Goal: Task Accomplishment & Management: Use online tool/utility

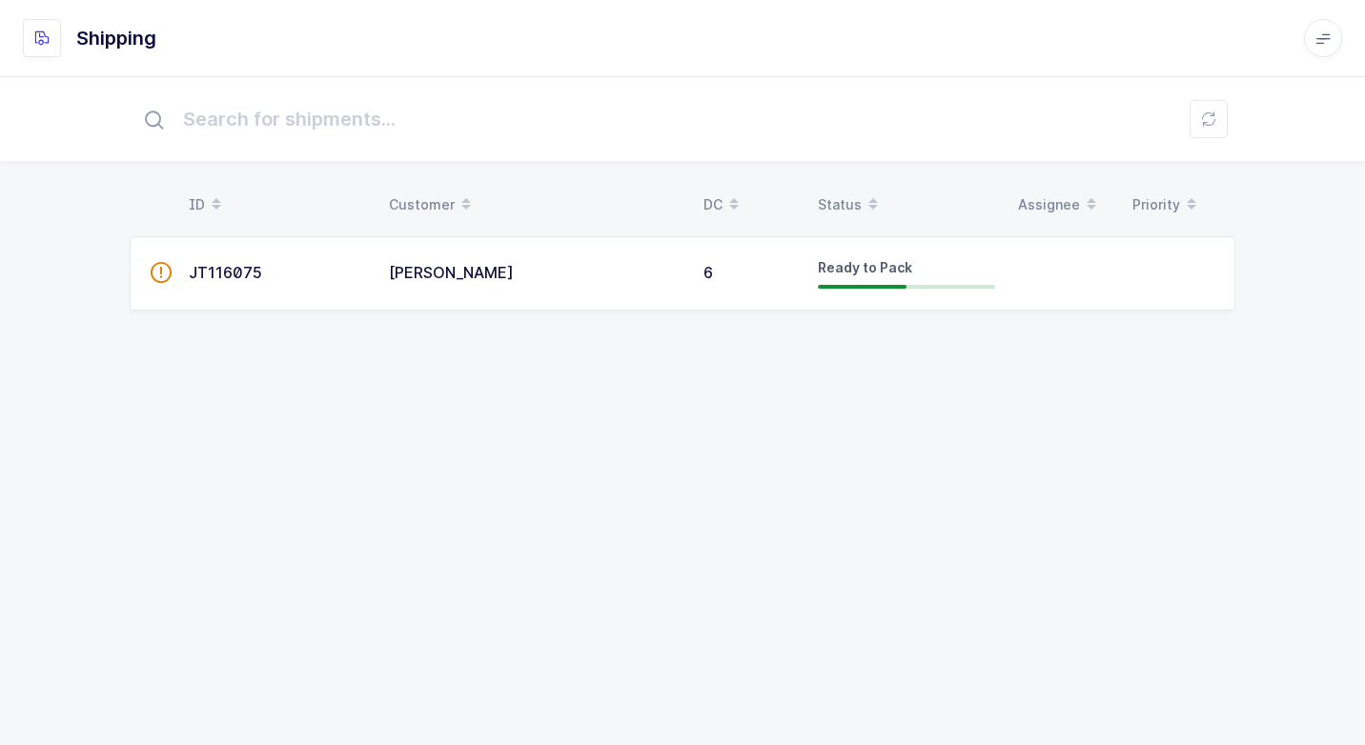
drag, startPoint x: 483, startPoint y: 273, endPoint x: 493, endPoint y: 295, distance: 24.8
click at [487, 274] on div "[PERSON_NAME]" at bounding box center [535, 273] width 292 height 17
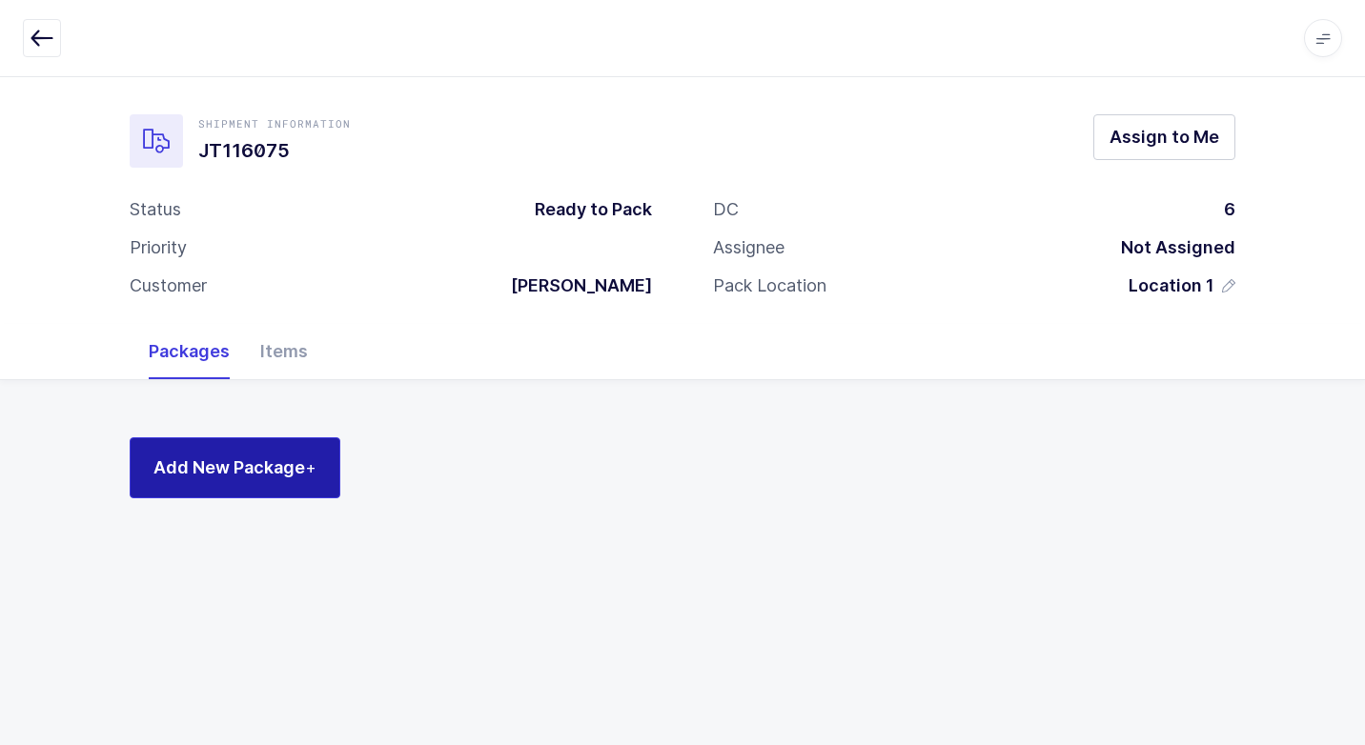
click at [293, 466] on span "Add New Package +" at bounding box center [234, 468] width 163 height 24
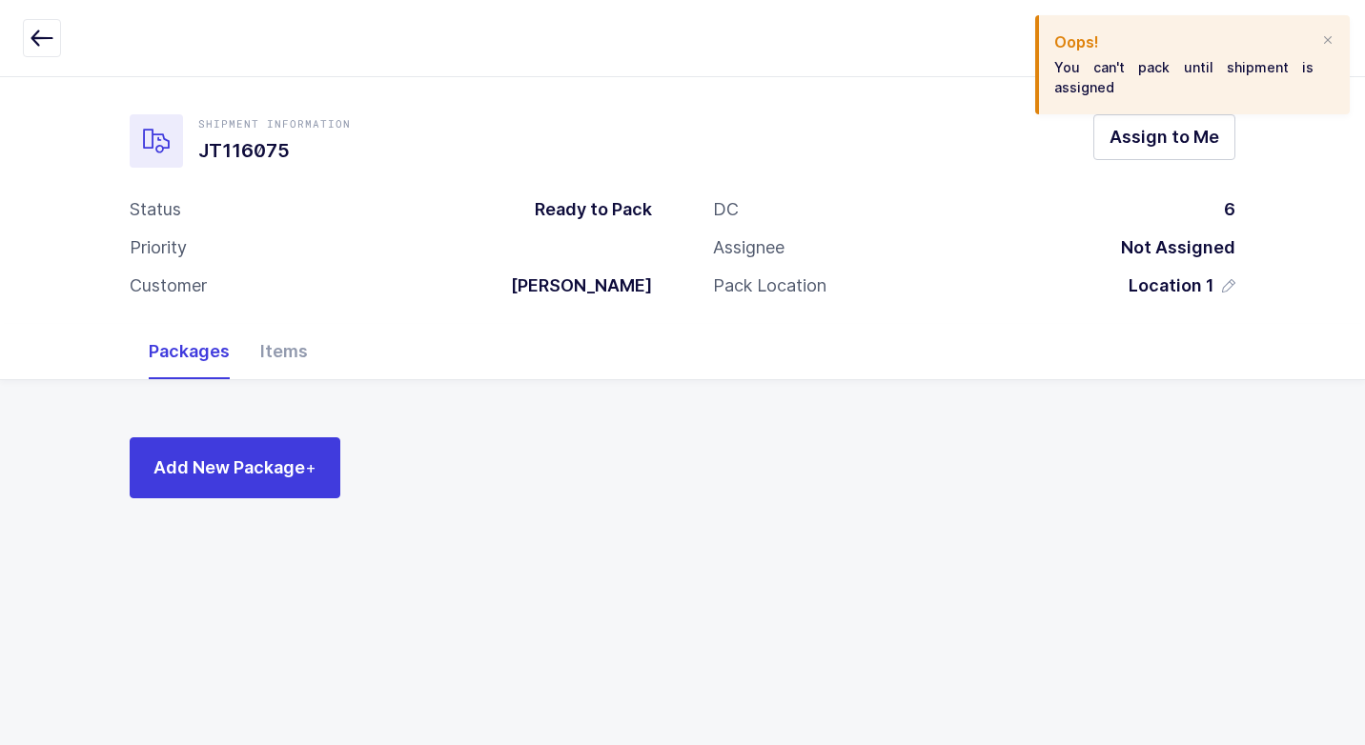
drag, startPoint x: 1329, startPoint y: 42, endPoint x: 1207, endPoint y: 105, distance: 136.4
click at [1317, 43] on div "Oops! You can't pack until shipment is assigned" at bounding box center [1192, 64] width 314 height 99
click at [1136, 131] on span "Assign to Me" at bounding box center [1164, 137] width 110 height 24
click at [1329, 43] on div at bounding box center [1327, 40] width 15 height 17
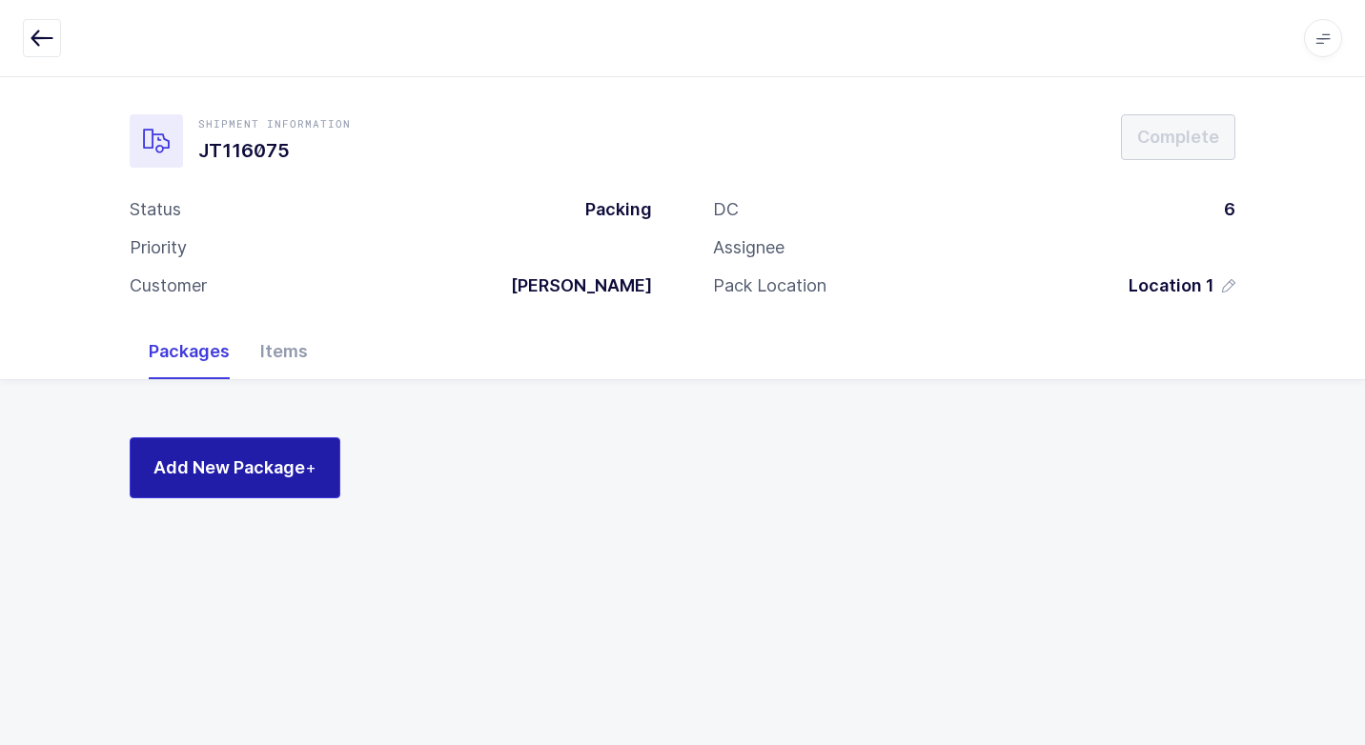
click at [319, 460] on button "Add New Package +" at bounding box center [235, 467] width 211 height 61
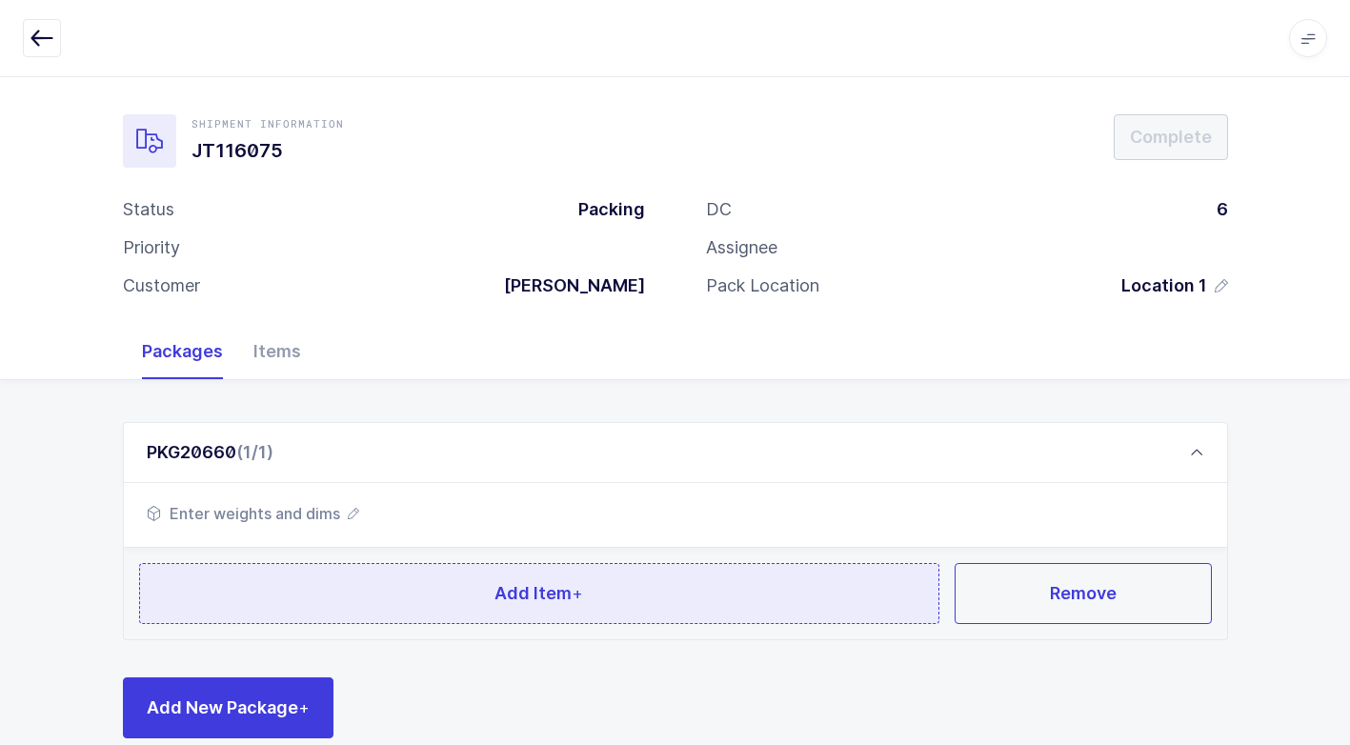
click at [384, 586] on button "Add Item +" at bounding box center [539, 593] width 801 height 61
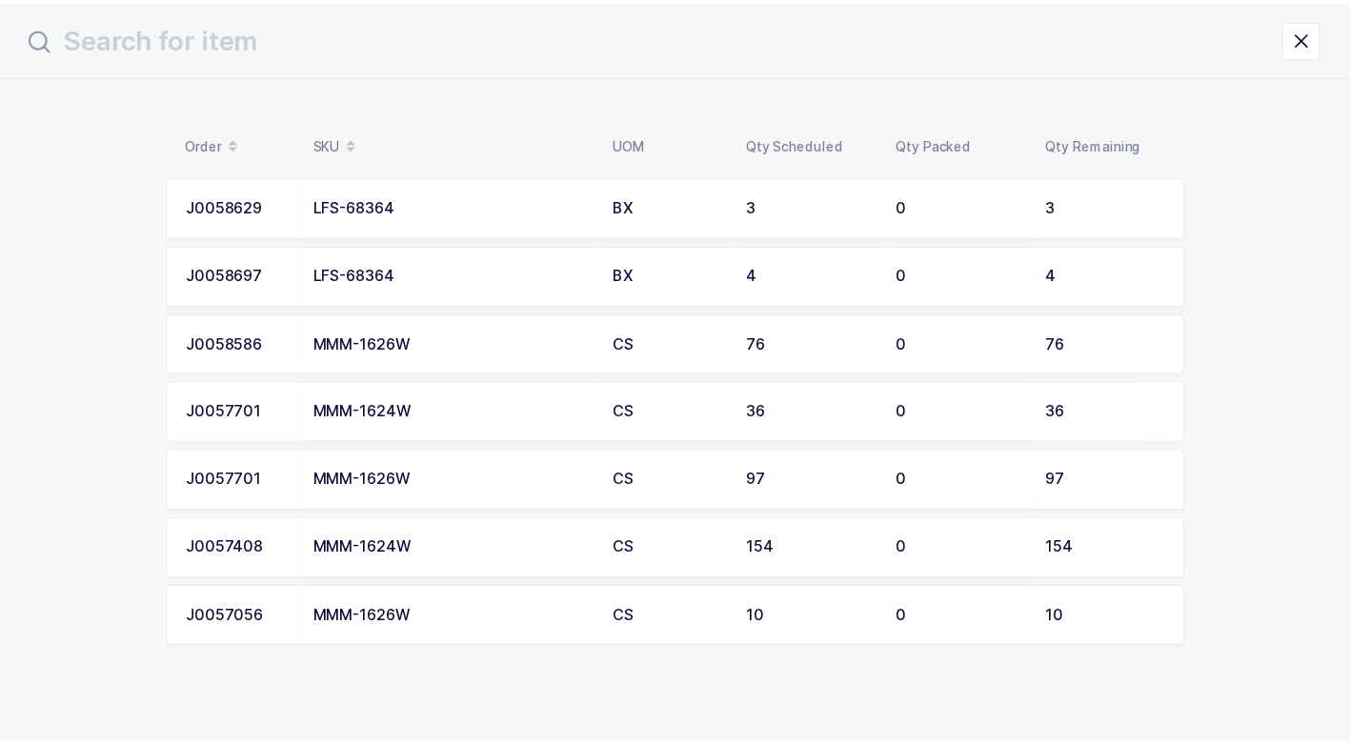
scroll to position [48, 0]
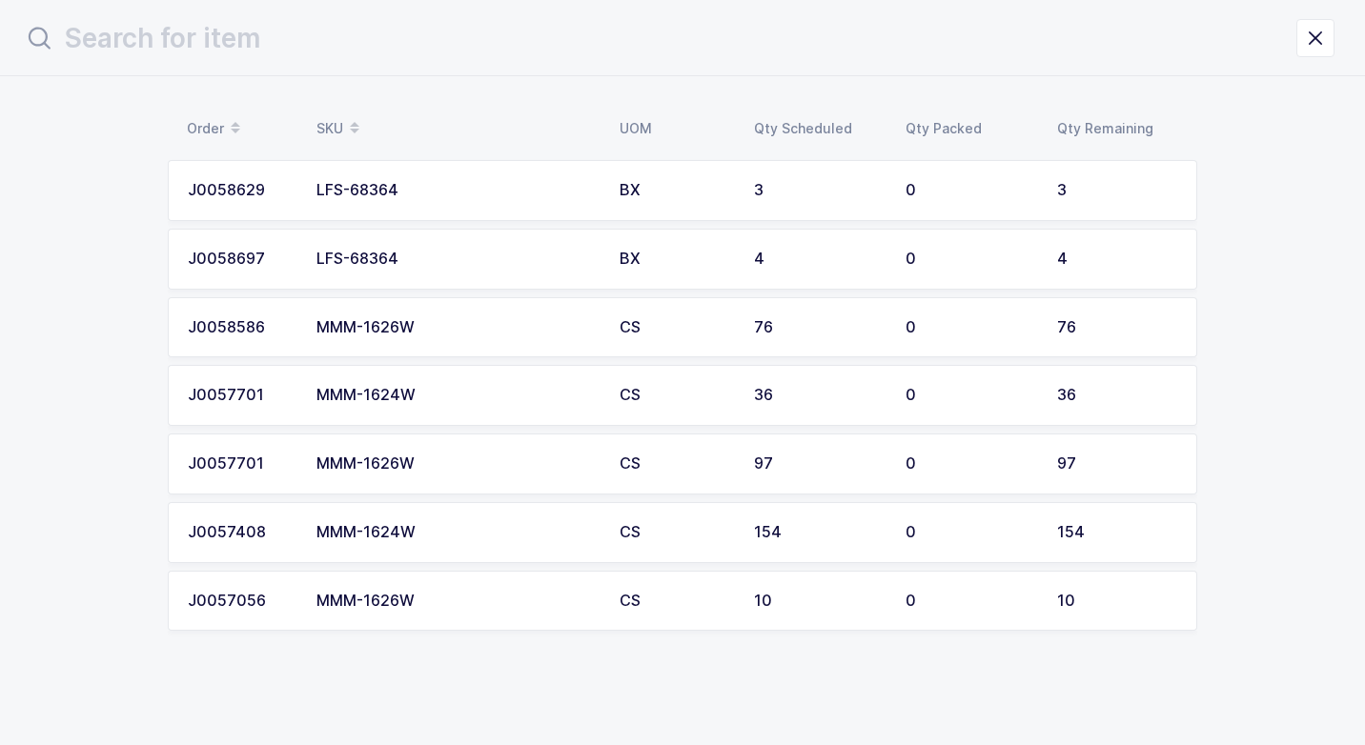
click at [410, 392] on div "MMM-1624W" at bounding box center [456, 395] width 280 height 17
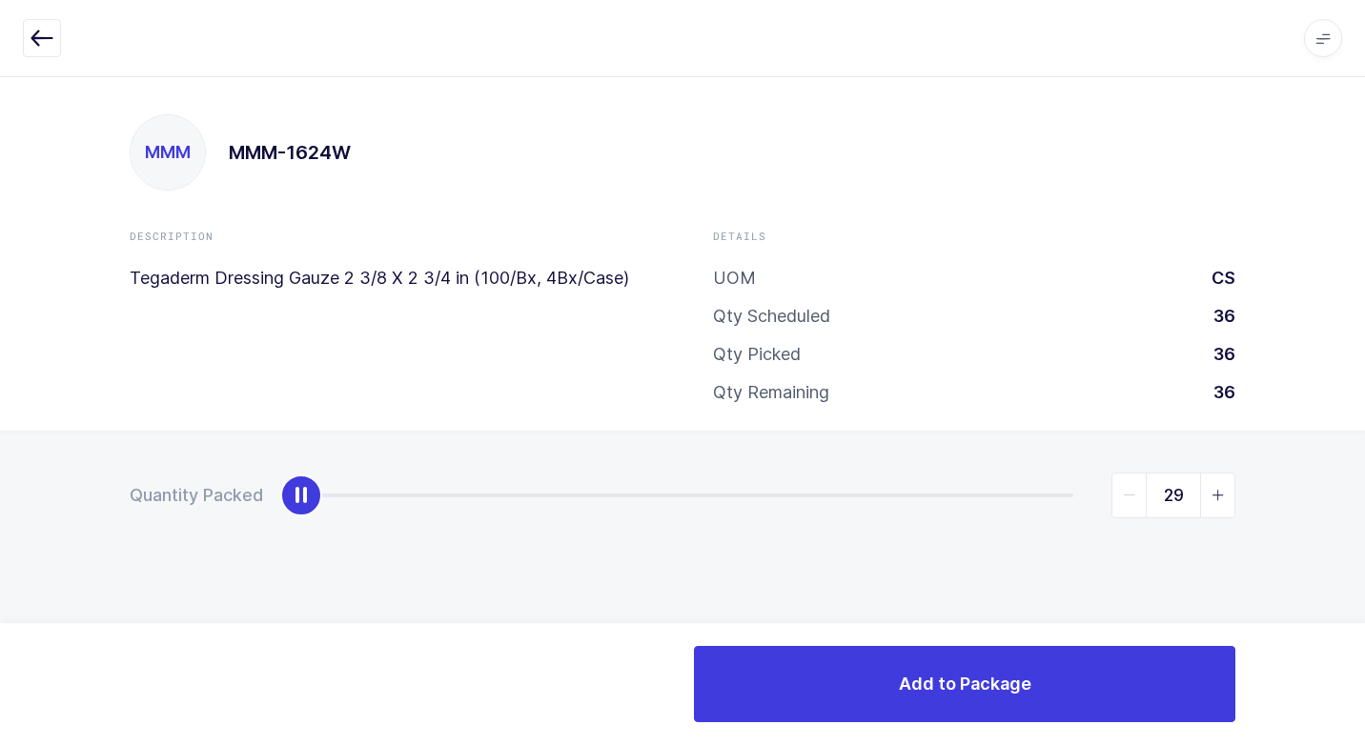
type input "36"
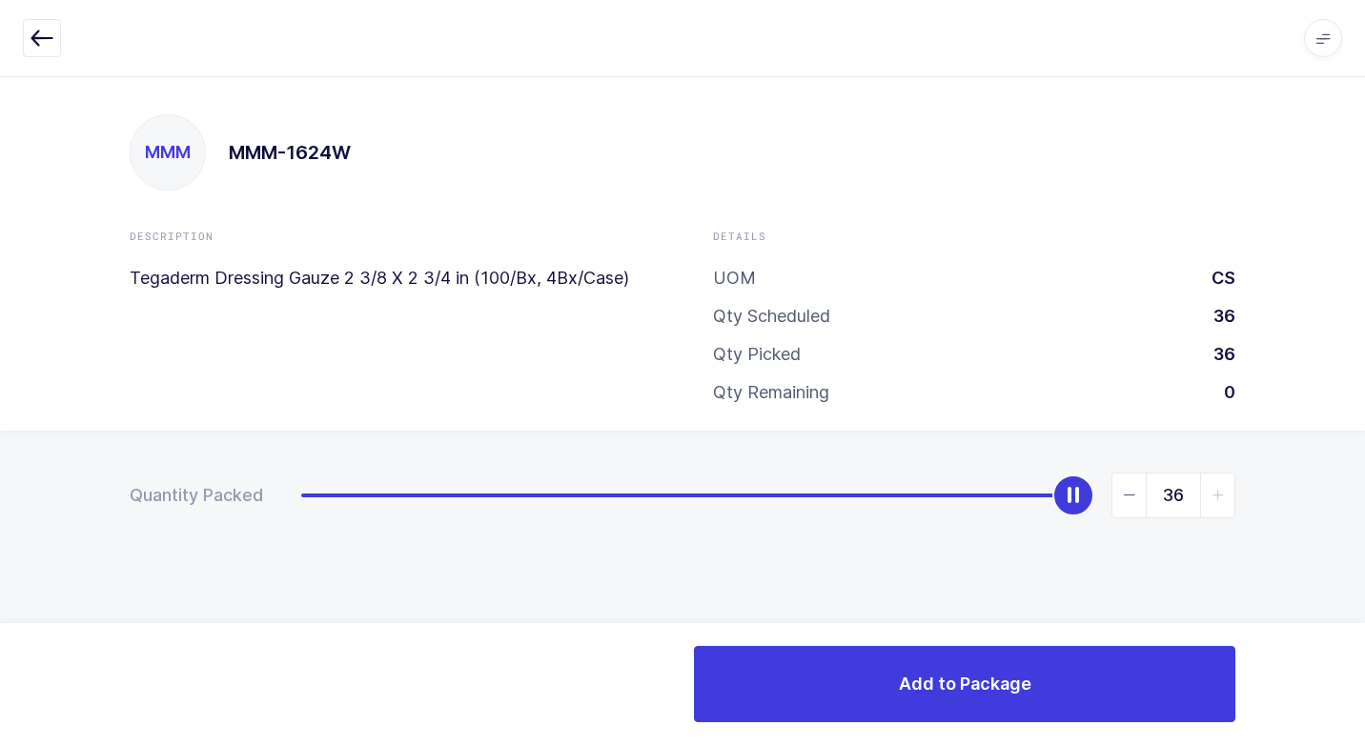
drag, startPoint x: 303, startPoint y: 504, endPoint x: 954, endPoint y: 639, distance: 664.8
click at [1299, 491] on div "Quantity Packed 36" at bounding box center [682, 562] width 1365 height 263
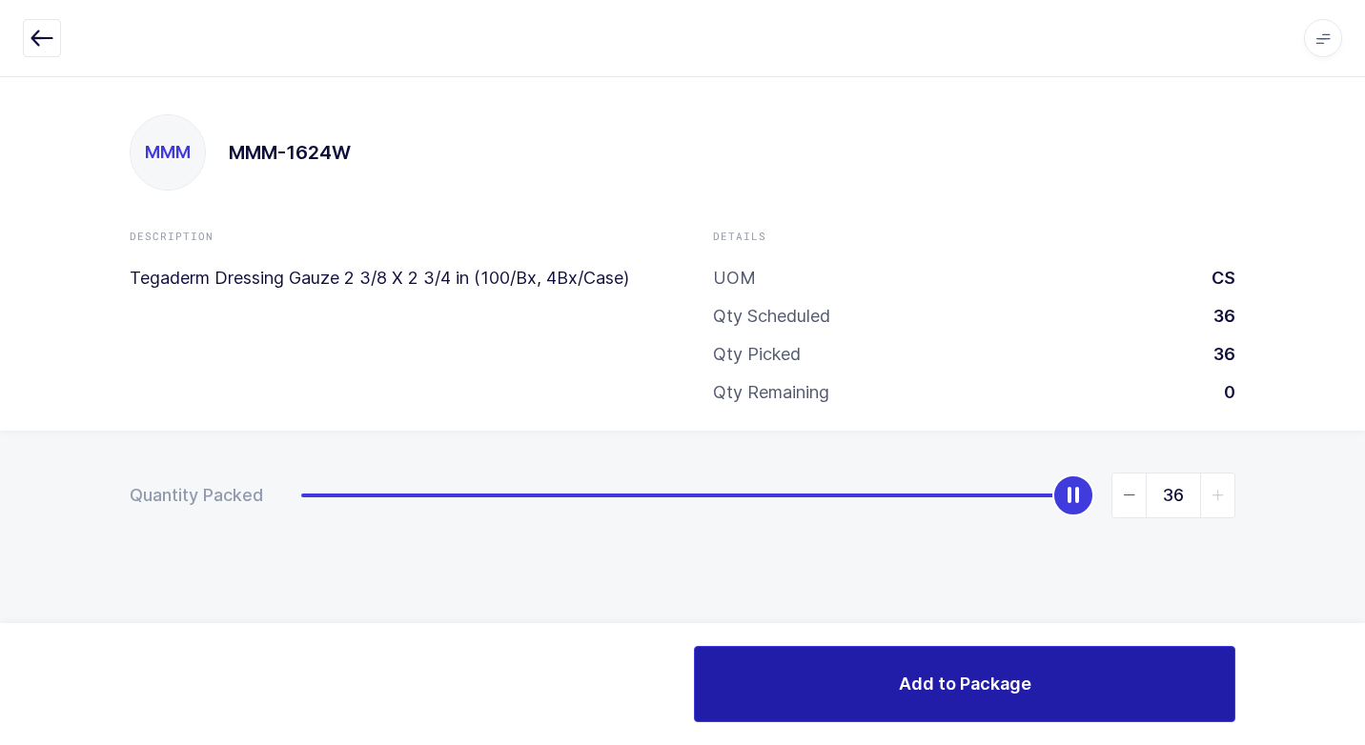
drag, startPoint x: 780, startPoint y: 700, endPoint x: 680, endPoint y: 639, distance: 117.7
click at [779, 700] on button "Add to Package" at bounding box center [964, 684] width 541 height 76
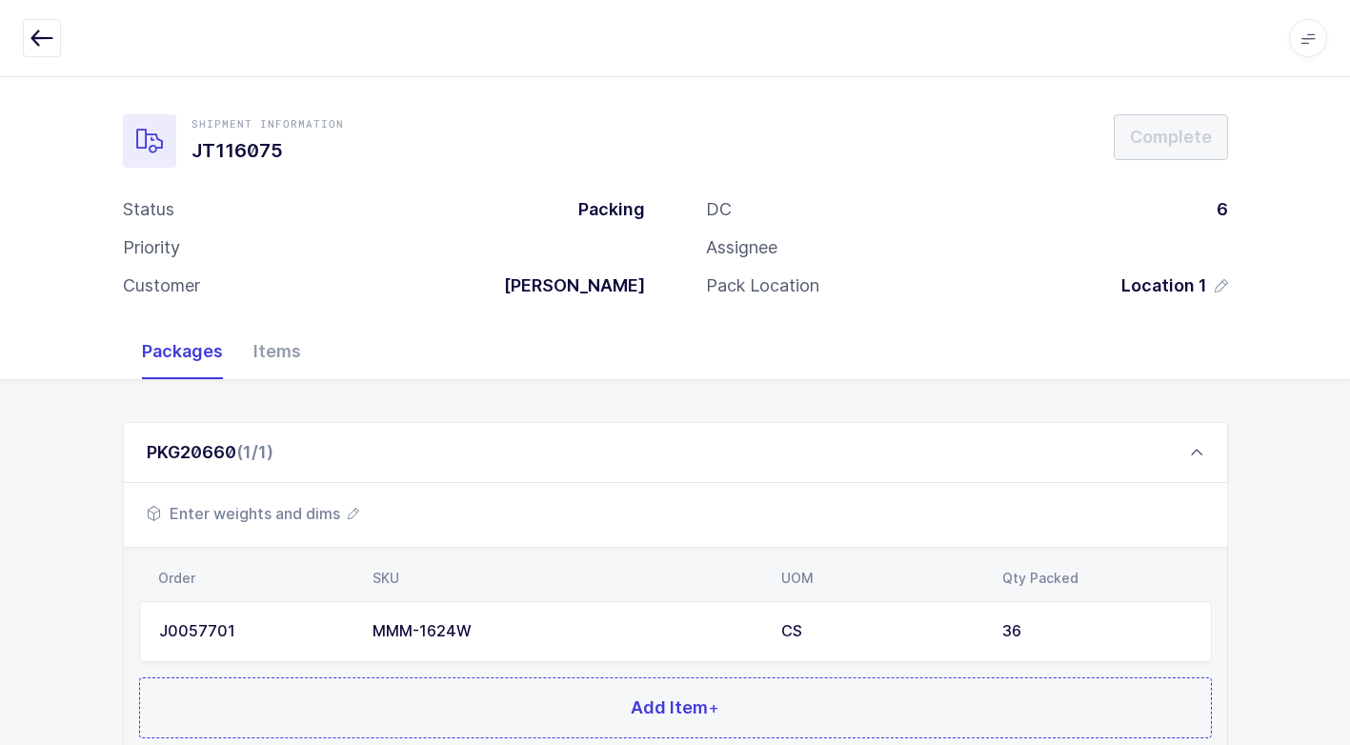
click at [294, 511] on span "Enter weights and dims" at bounding box center [253, 513] width 213 height 23
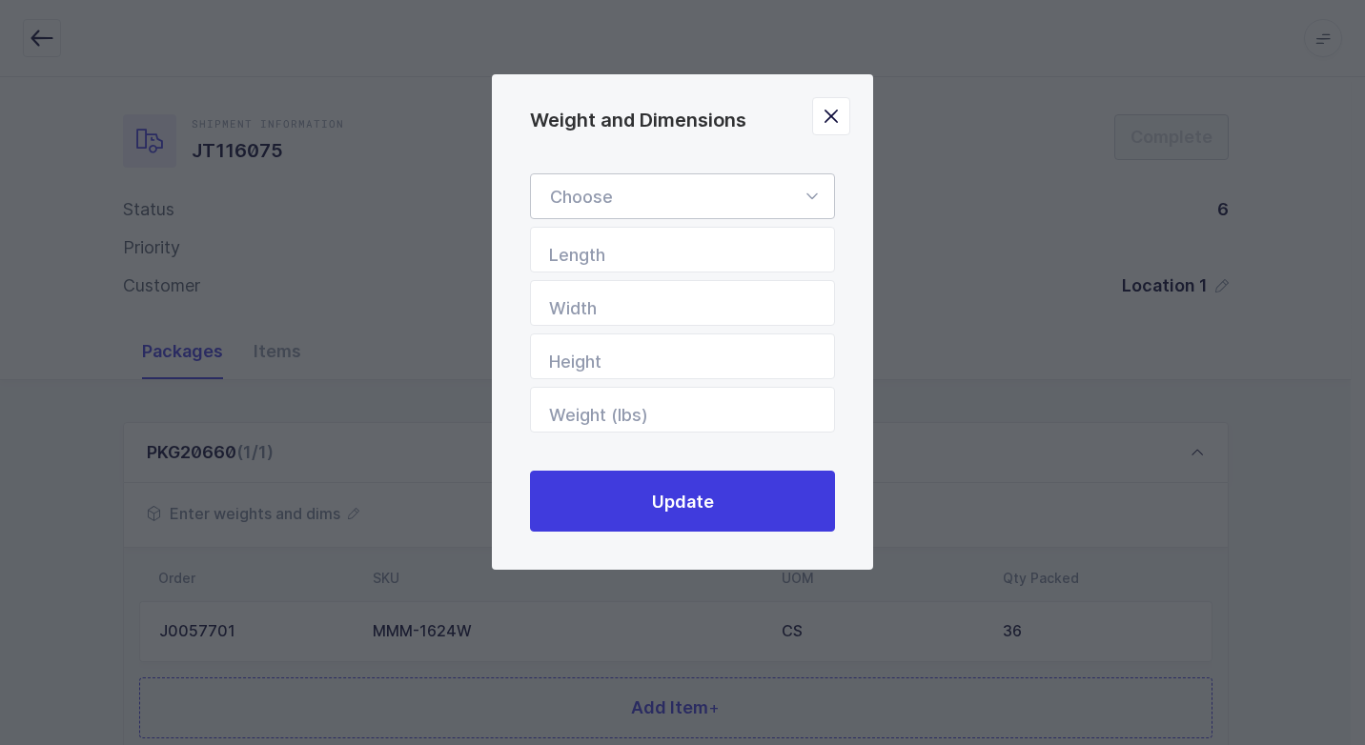
drag, startPoint x: 811, startPoint y: 195, endPoint x: 707, endPoint y: 242, distance: 113.9
click at [803, 197] on icon "Weight and Dimensions" at bounding box center [812, 196] width 24 height 46
drag, startPoint x: 649, startPoint y: 249, endPoint x: 709, endPoint y: 378, distance: 142.8
click at [658, 256] on span "Standard Pallet" at bounding box center [611, 251] width 123 height 20
type input "Standard Pallet"
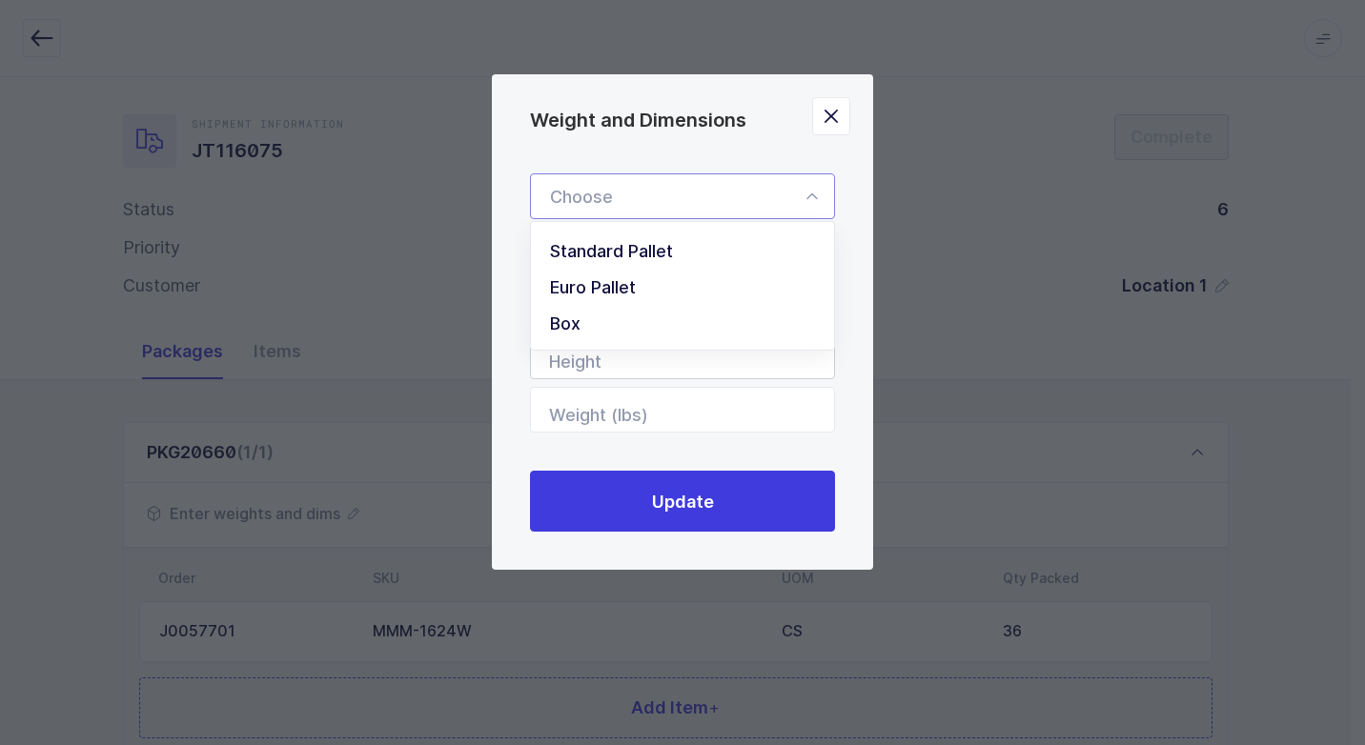
type input "48"
type input "40"
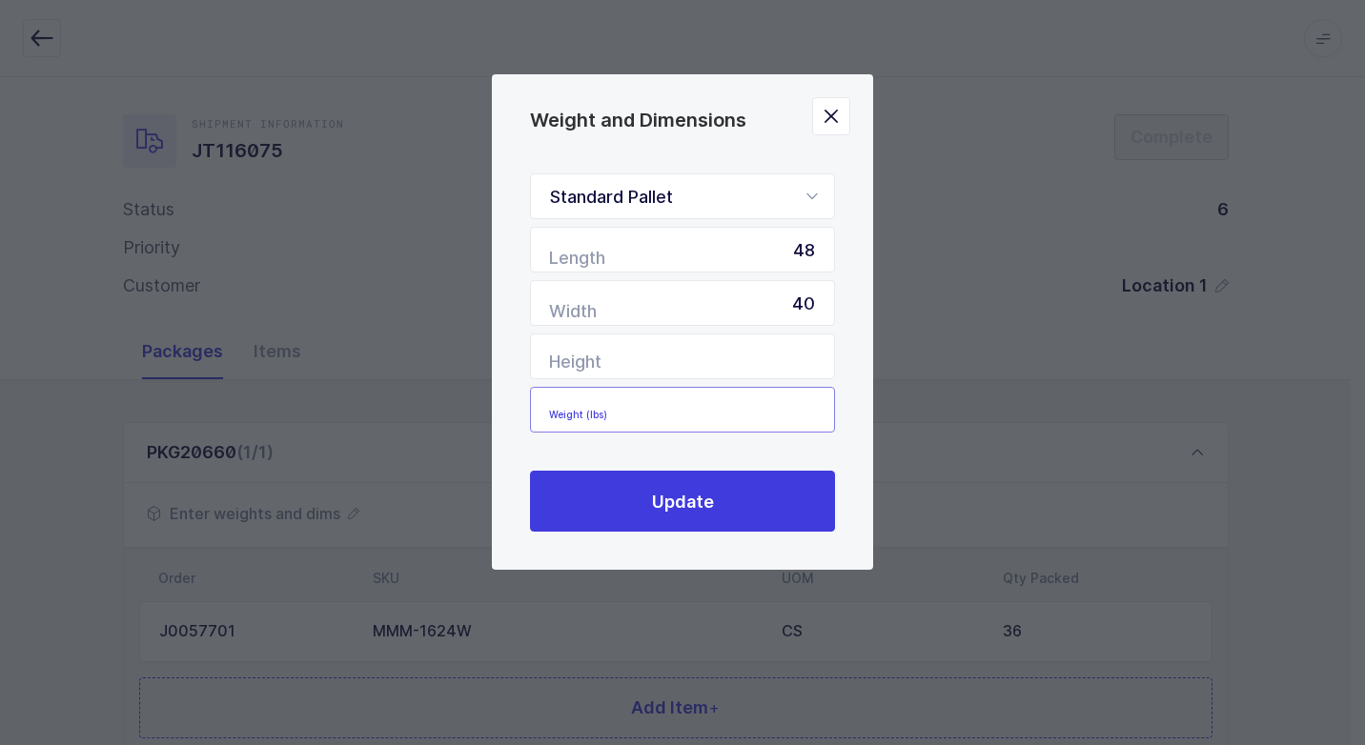
click at [705, 398] on input "Weight (lbs)" at bounding box center [682, 410] width 305 height 46
type input "535"
click at [794, 365] on input "Height" at bounding box center [682, 357] width 305 height 46
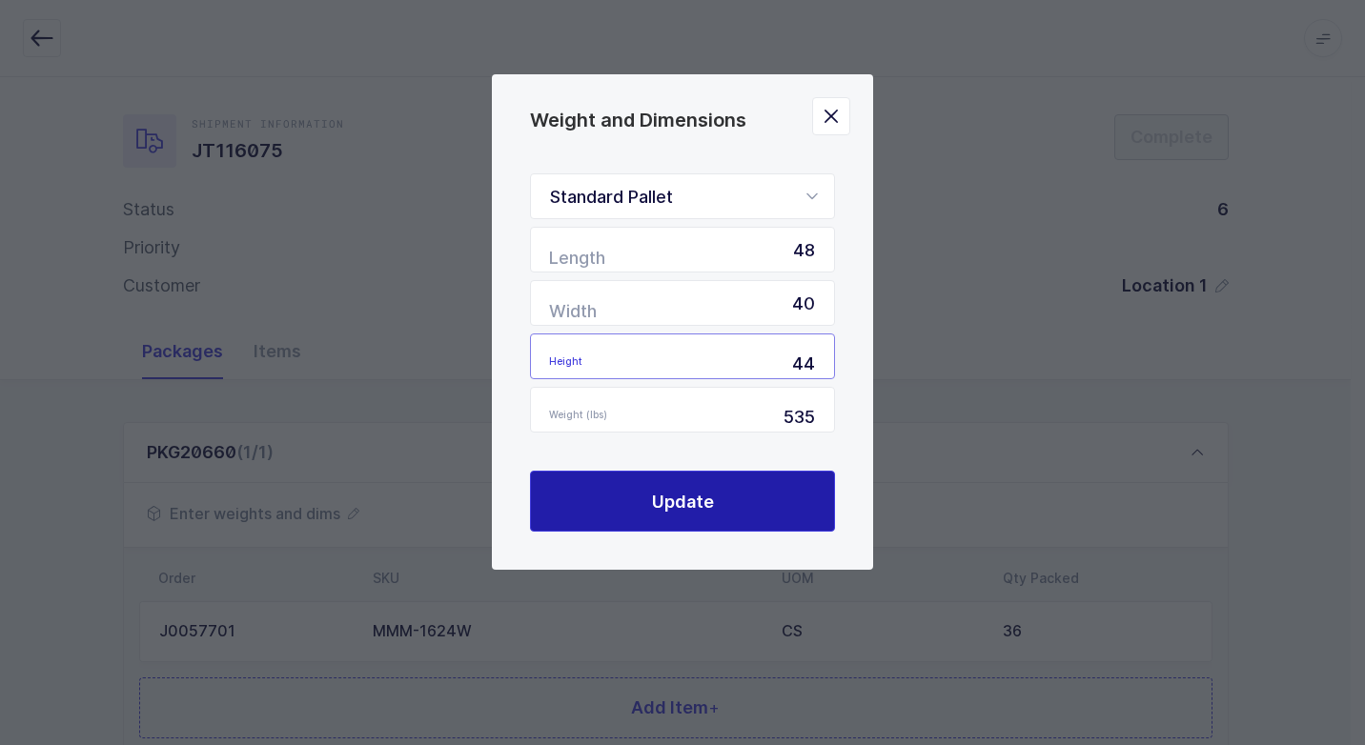
type input "44"
click at [713, 506] on button "Update" at bounding box center [682, 501] width 305 height 61
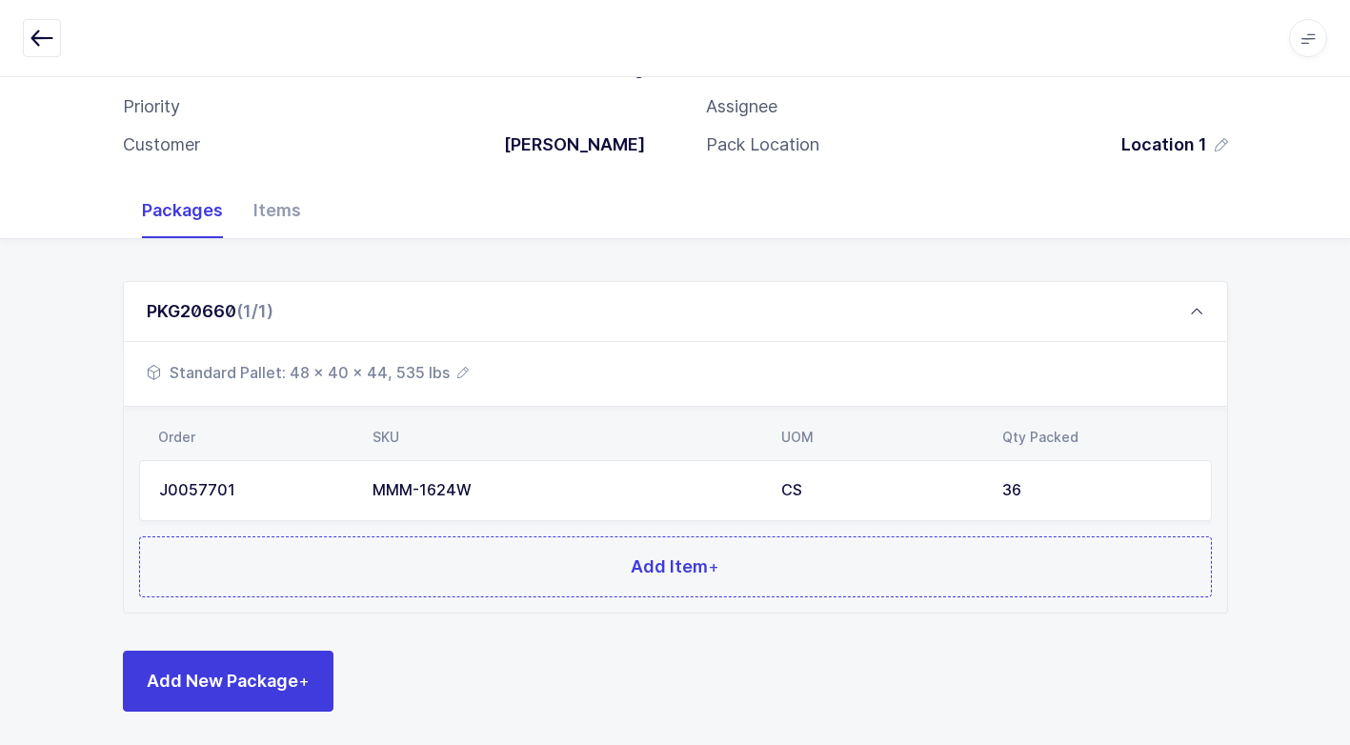
scroll to position [146, 0]
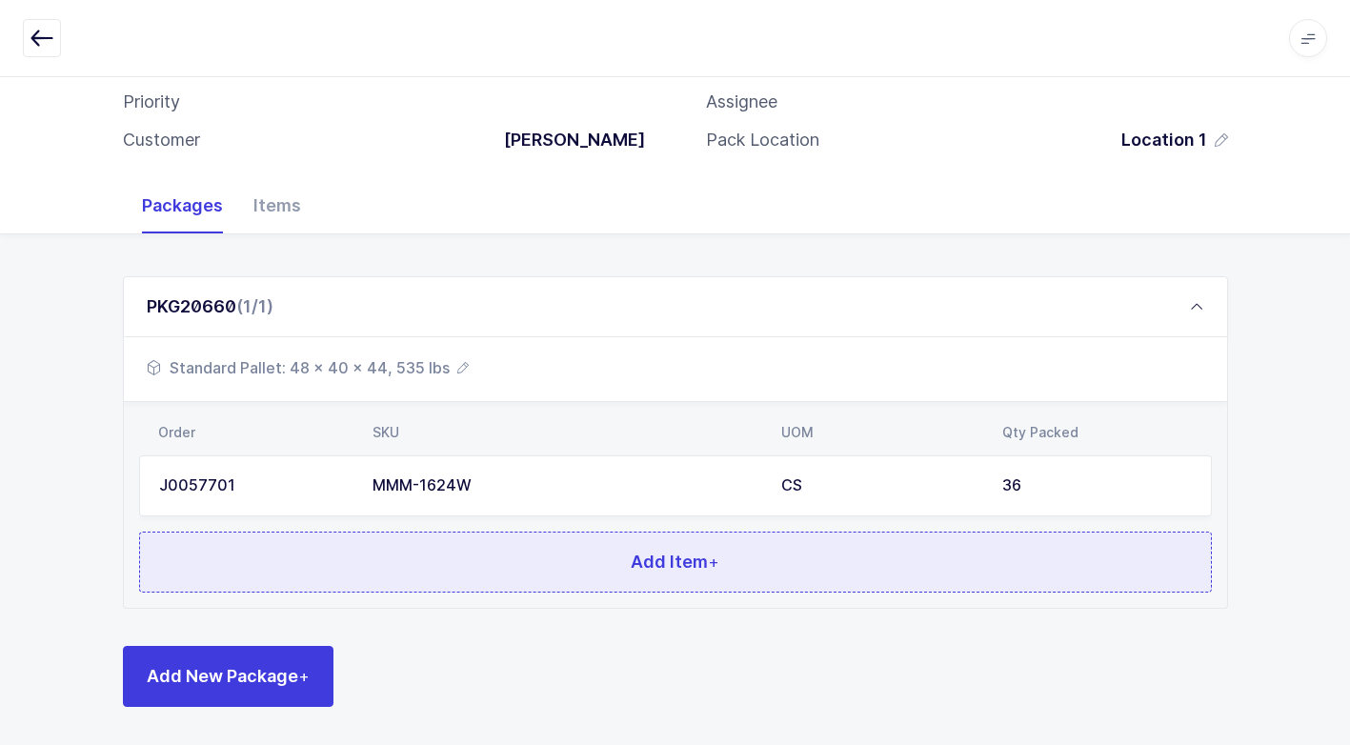
click at [423, 554] on button "Add Item +" at bounding box center [675, 562] width 1073 height 61
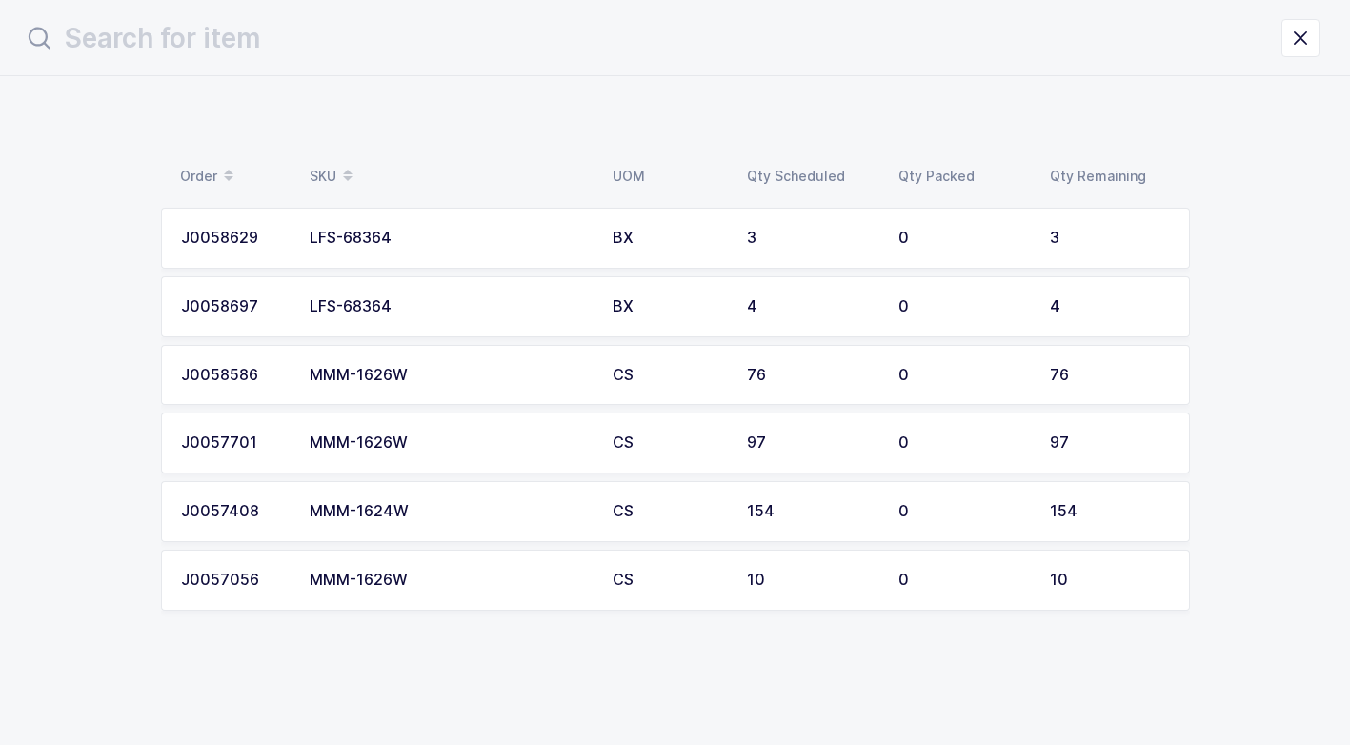
scroll to position [0, 0]
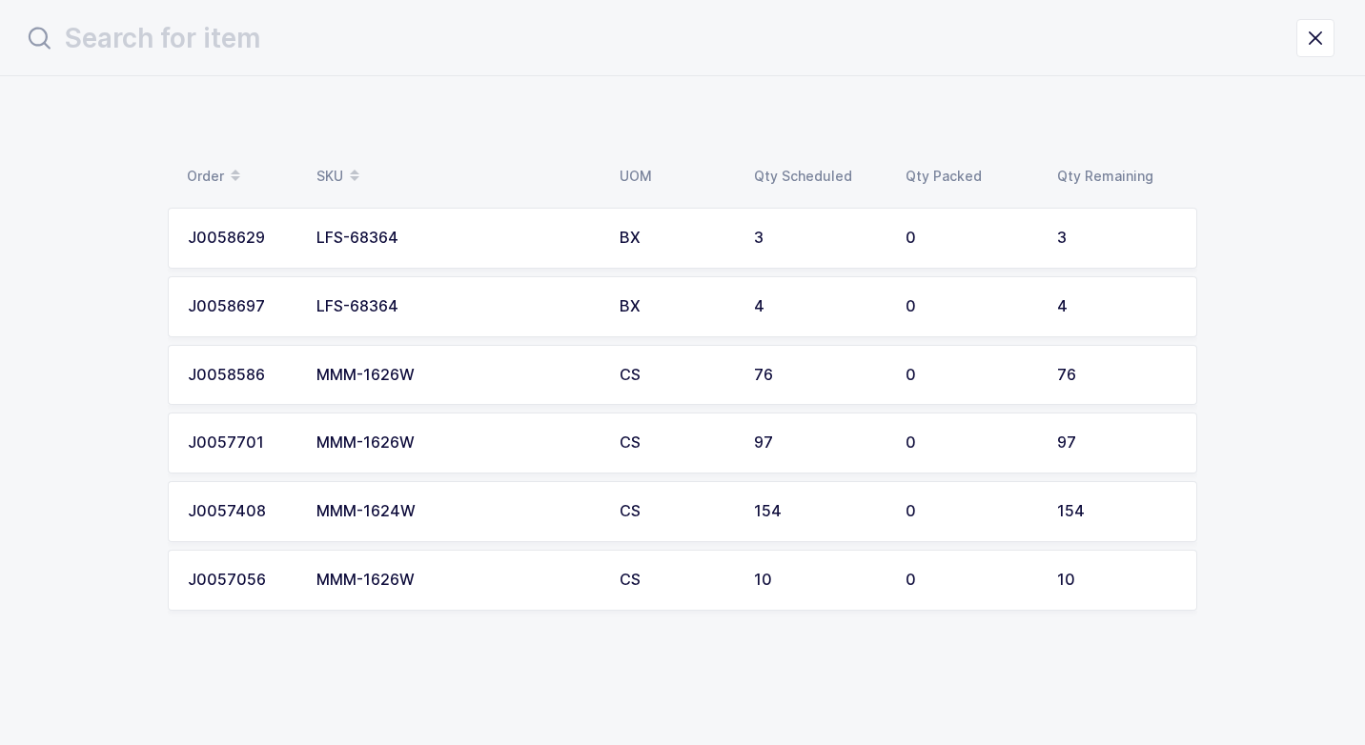
click at [436, 517] on div "MMM-1624W" at bounding box center [456, 511] width 280 height 17
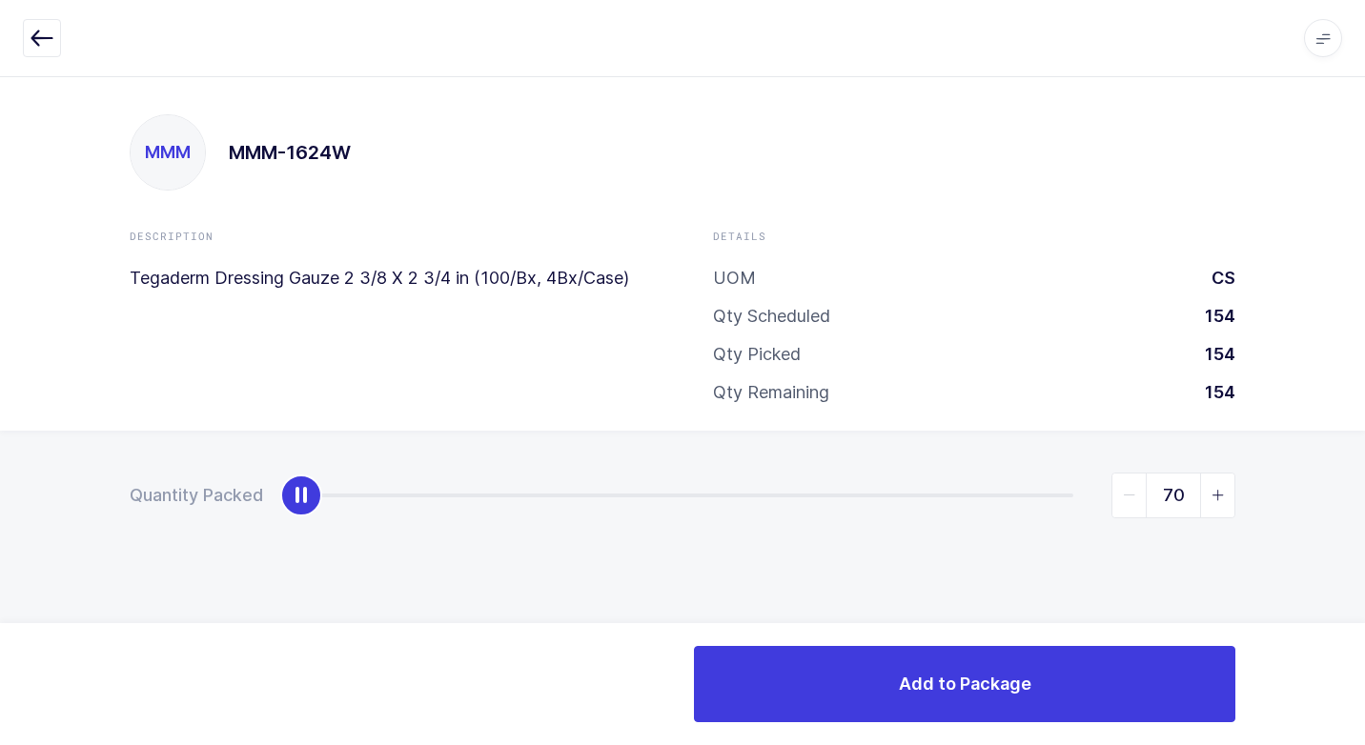
type input "154"
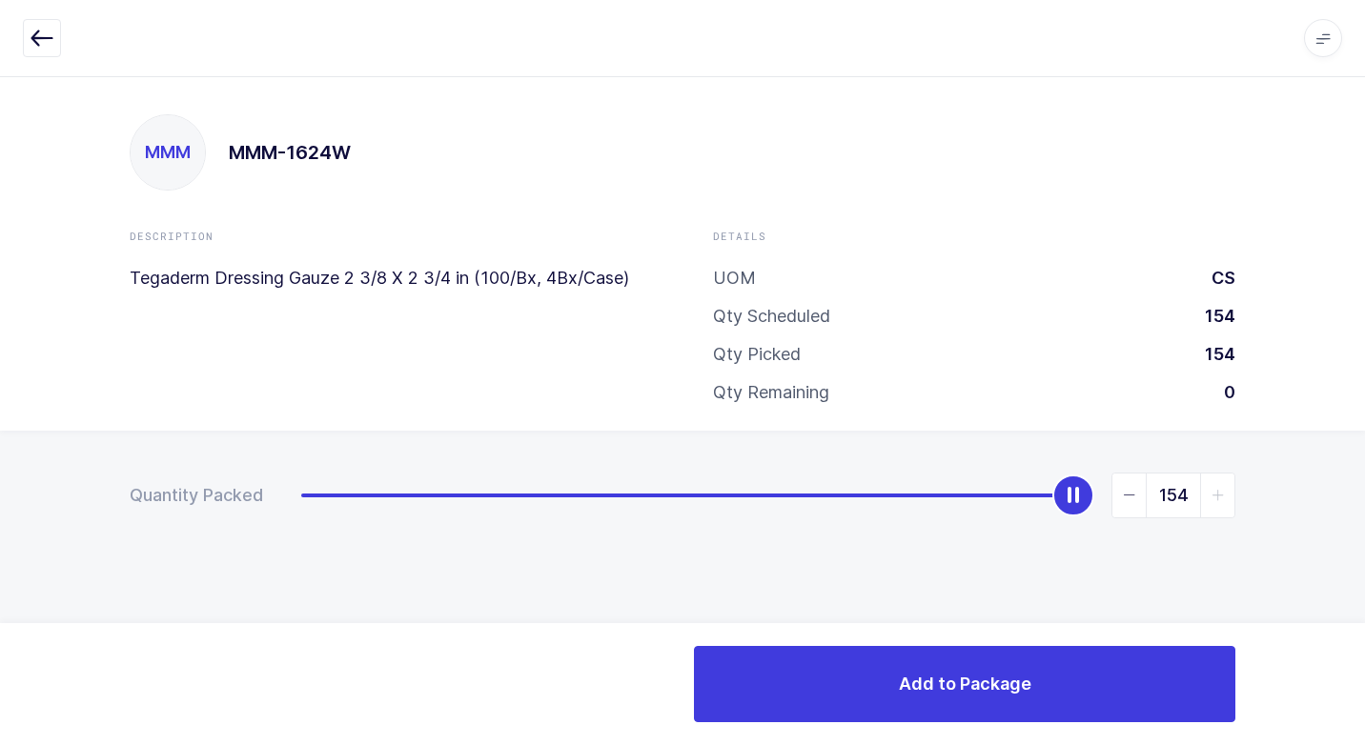
drag, startPoint x: 301, startPoint y: 498, endPoint x: 1296, endPoint y: 469, distance: 995.4
click at [1364, 429] on html "Apps Core [GEOGRAPHIC_DATA] Admin Mission Control Purchasing [PERSON_NAME] Logo…" at bounding box center [682, 372] width 1365 height 745
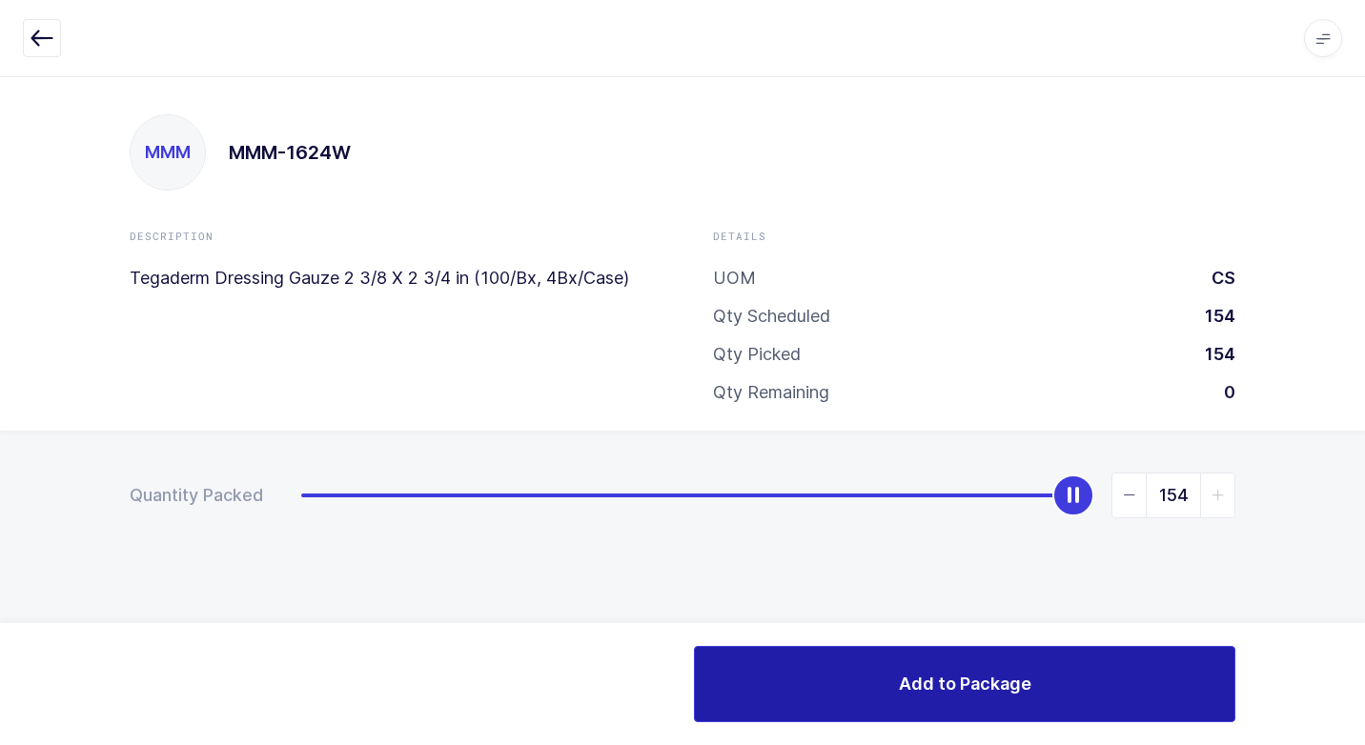
click at [837, 698] on button "Add to Package" at bounding box center [964, 684] width 541 height 76
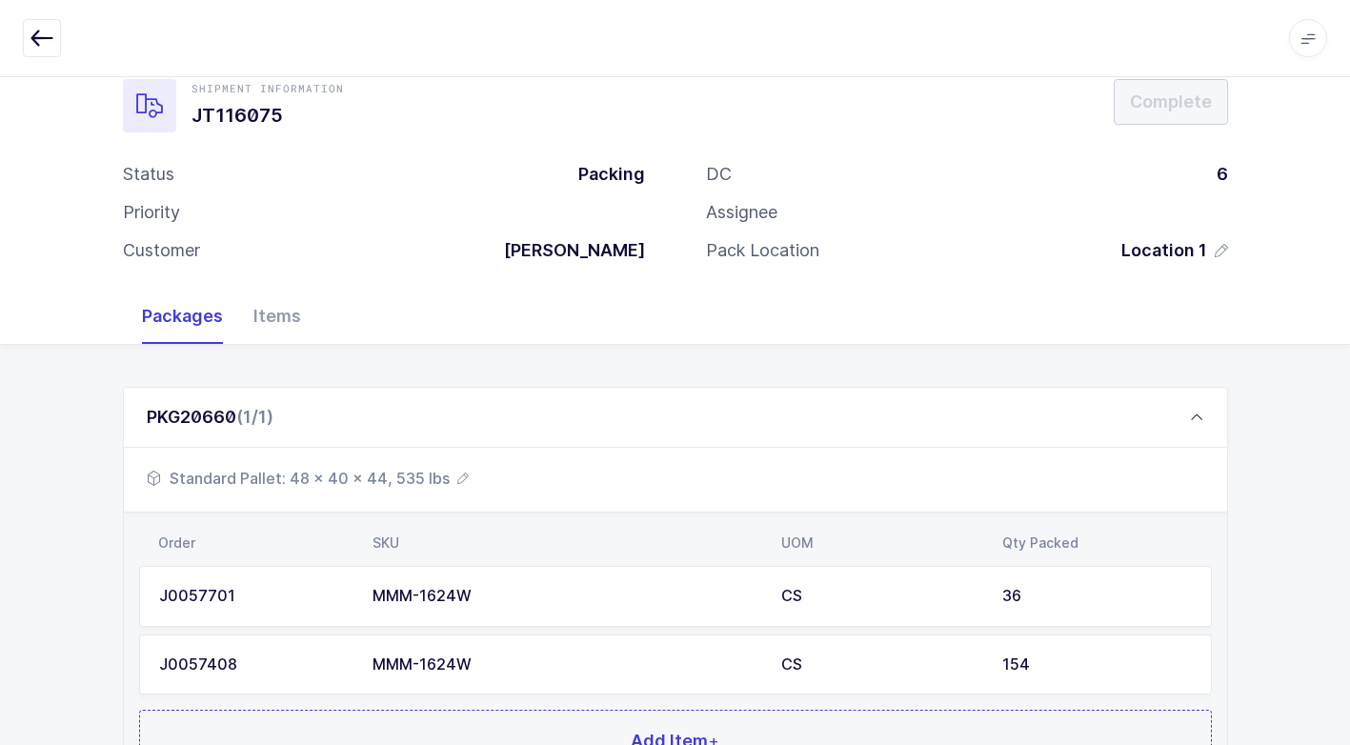
scroll to position [213, 0]
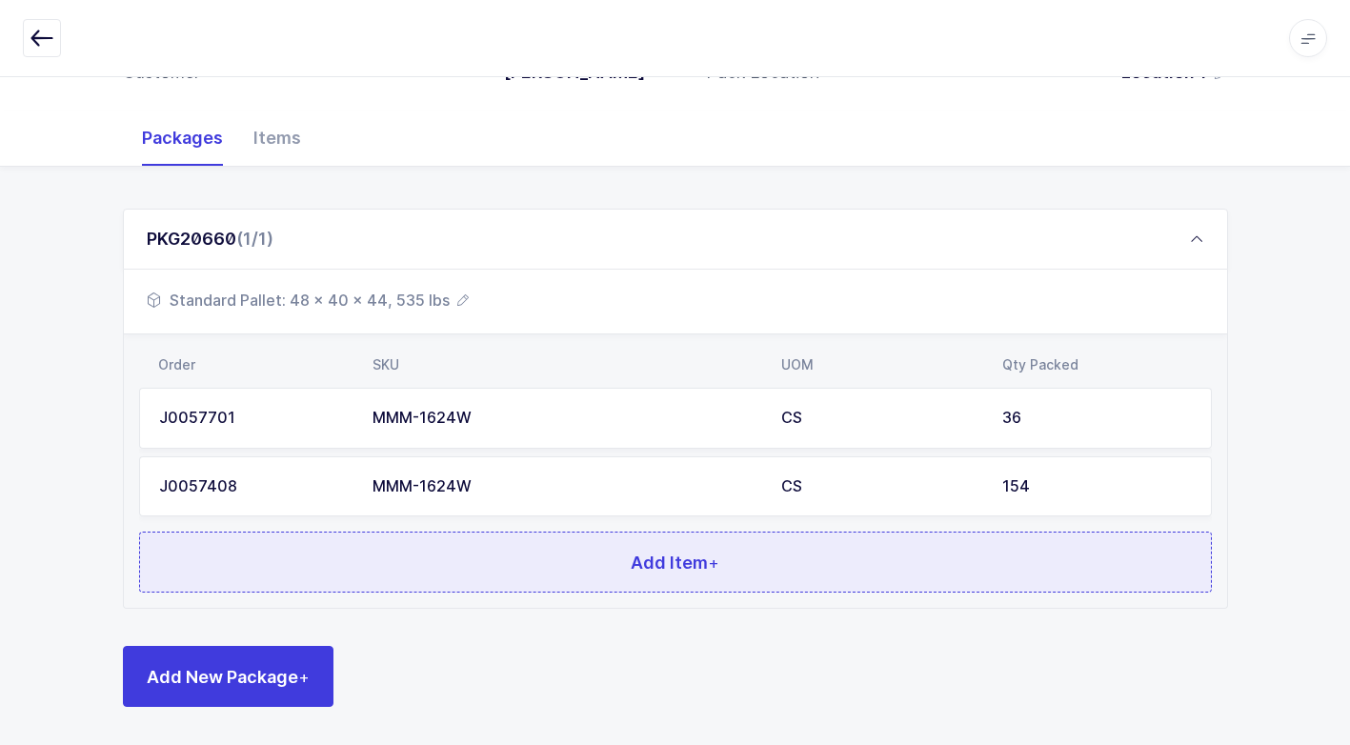
click at [622, 568] on button "Add Item +" at bounding box center [675, 562] width 1073 height 61
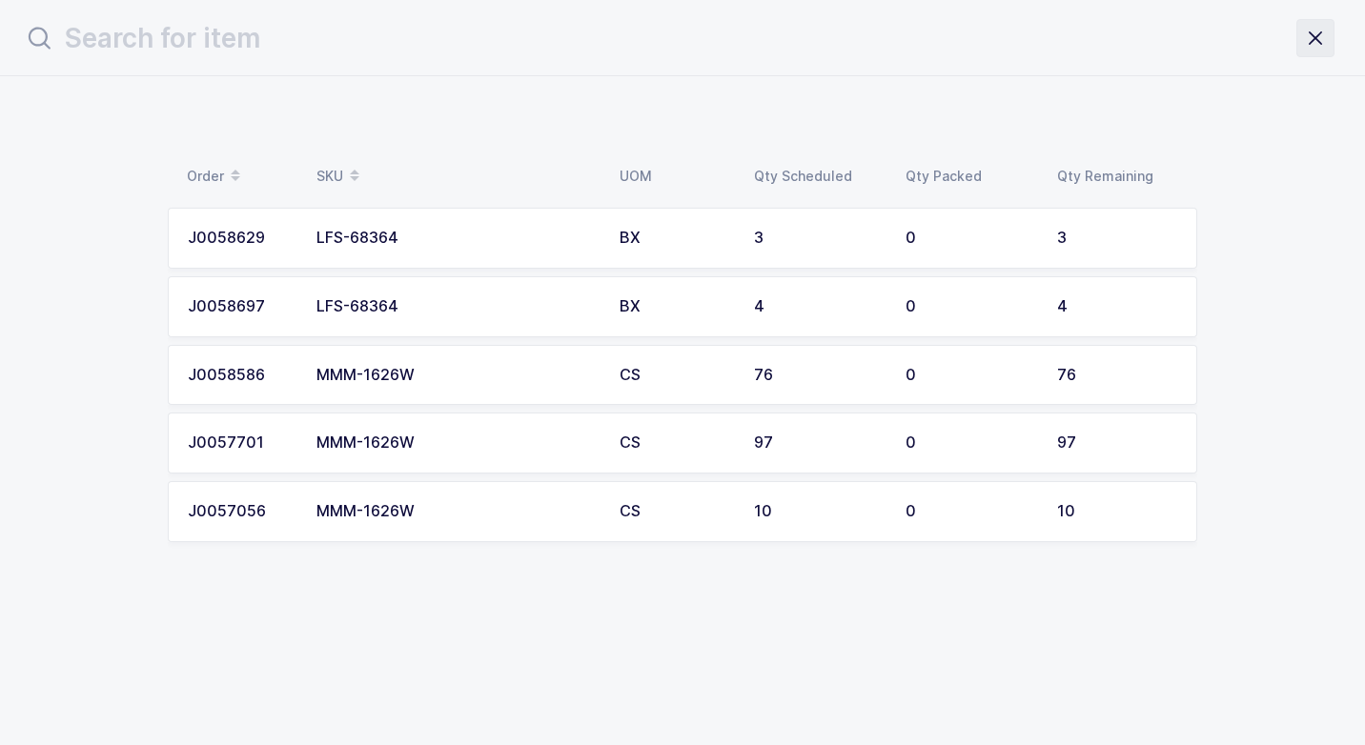
click at [1323, 41] on icon "close drawer" at bounding box center [1315, 38] width 27 height 27
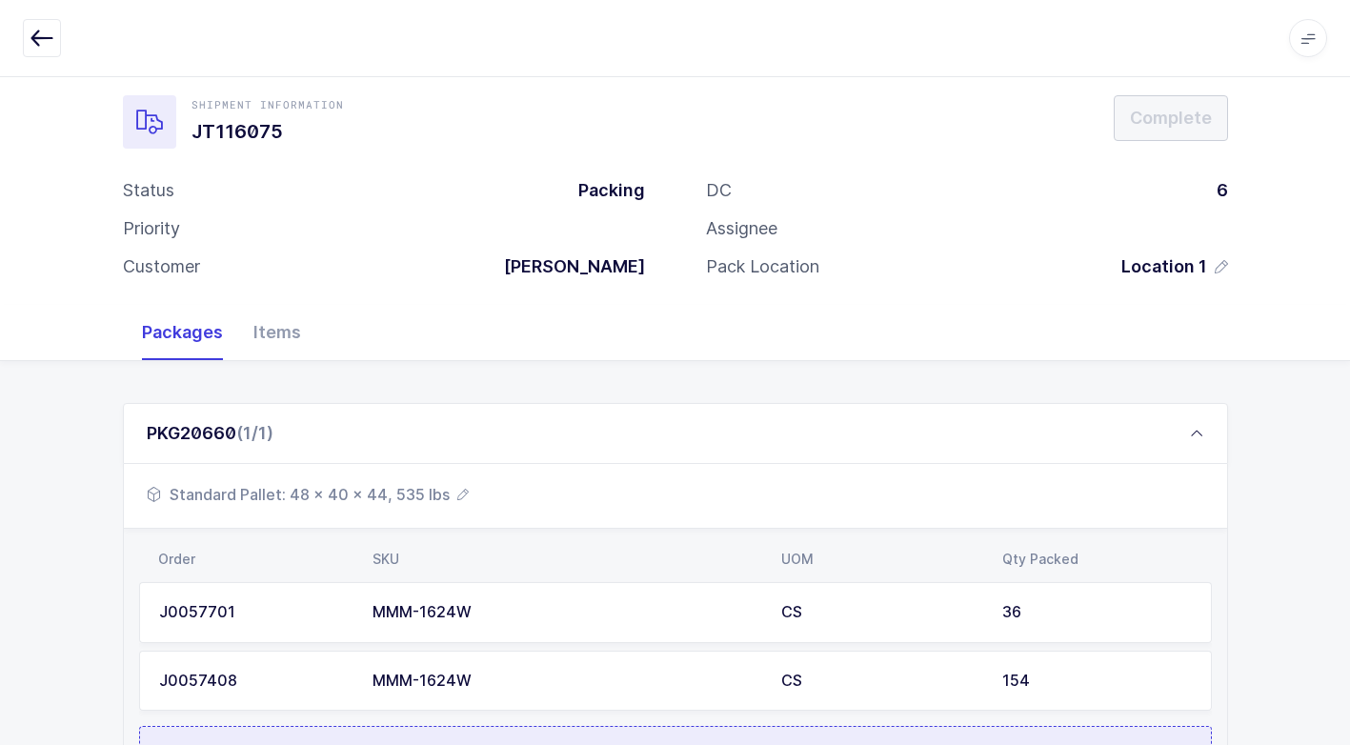
scroll to position [213, 0]
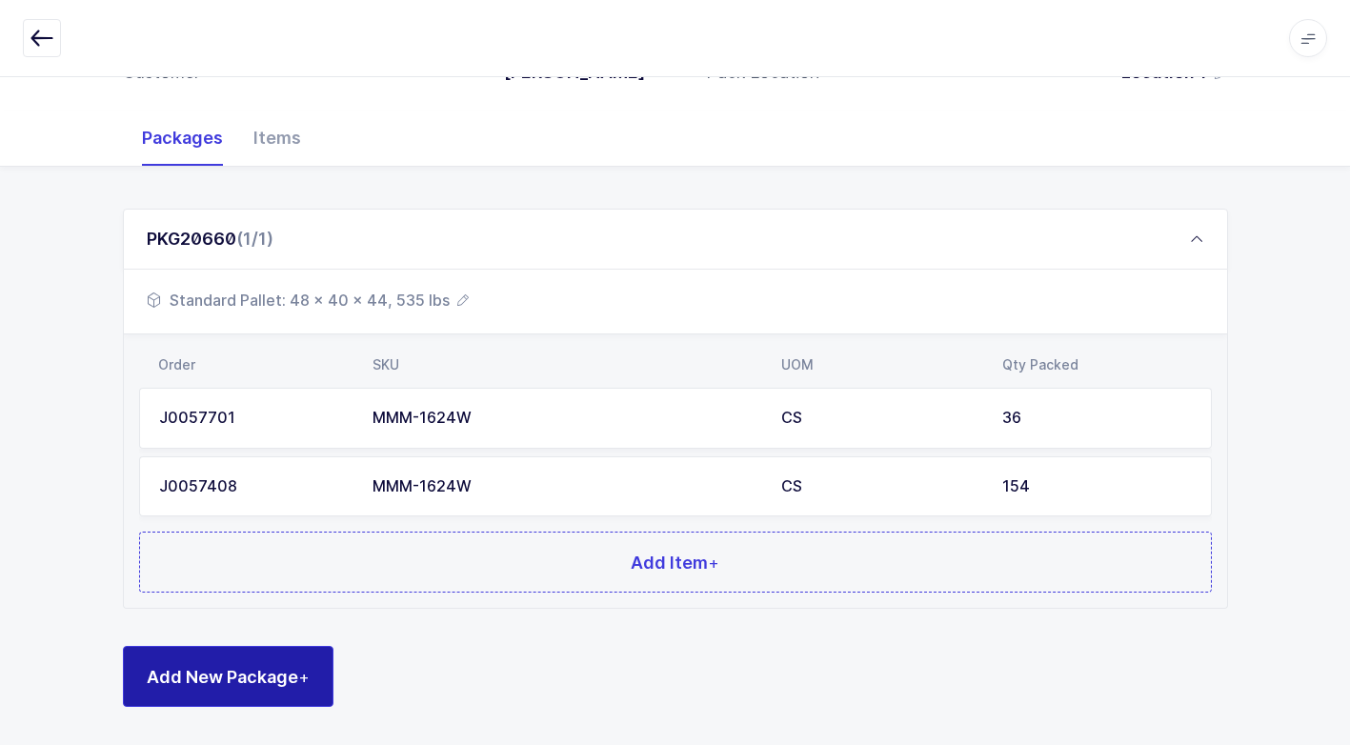
drag, startPoint x: 277, startPoint y: 673, endPoint x: 272, endPoint y: 660, distance: 13.6
click at [275, 674] on span "Add New Package +" at bounding box center [228, 677] width 163 height 24
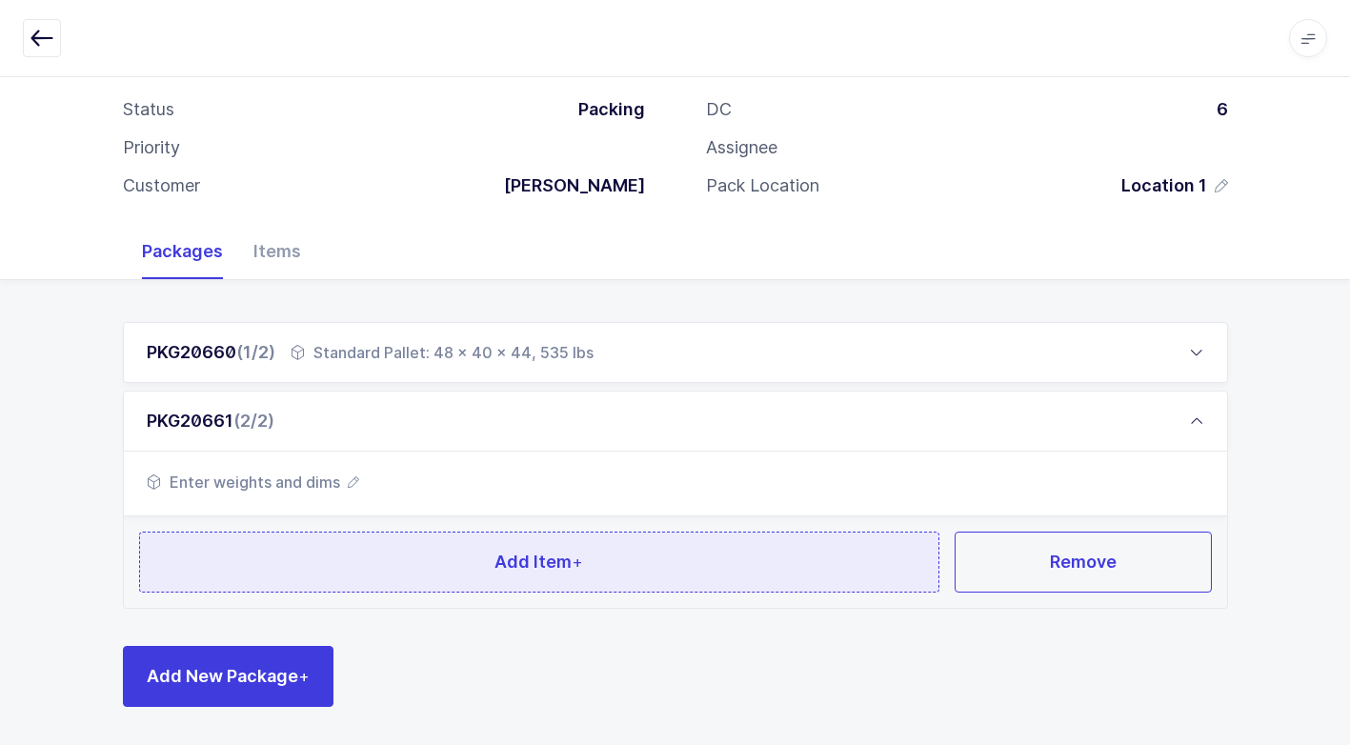
scroll to position [100, 0]
click at [390, 550] on button "Add Item +" at bounding box center [539, 562] width 801 height 61
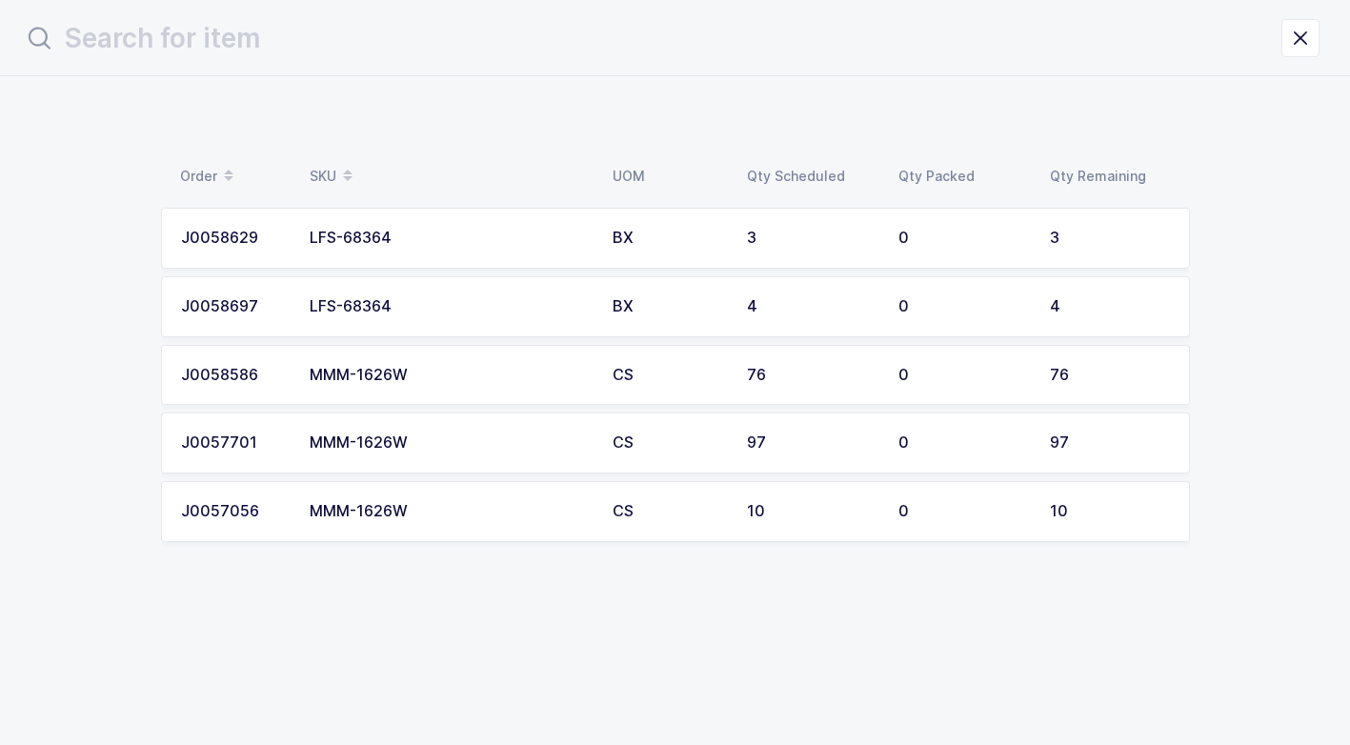
scroll to position [0, 0]
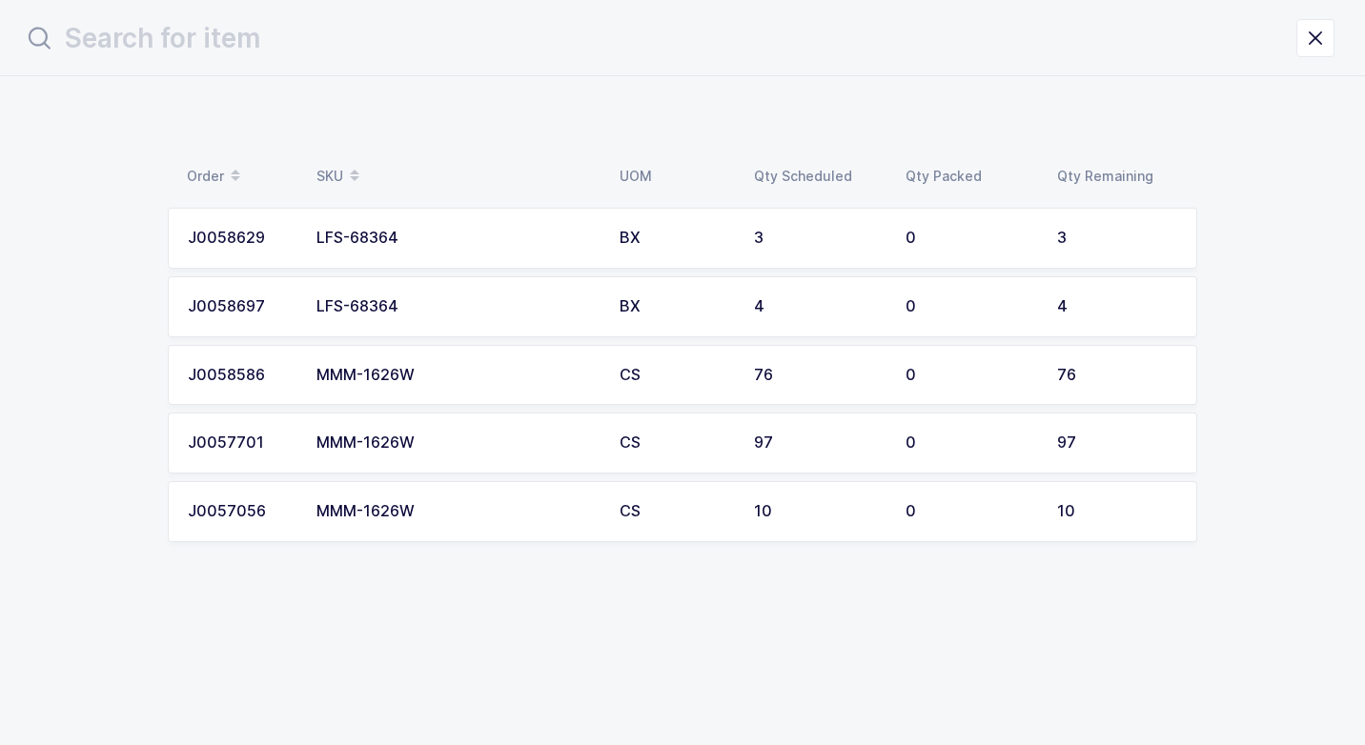
click at [418, 379] on div "MMM-1626W" at bounding box center [456, 375] width 280 height 17
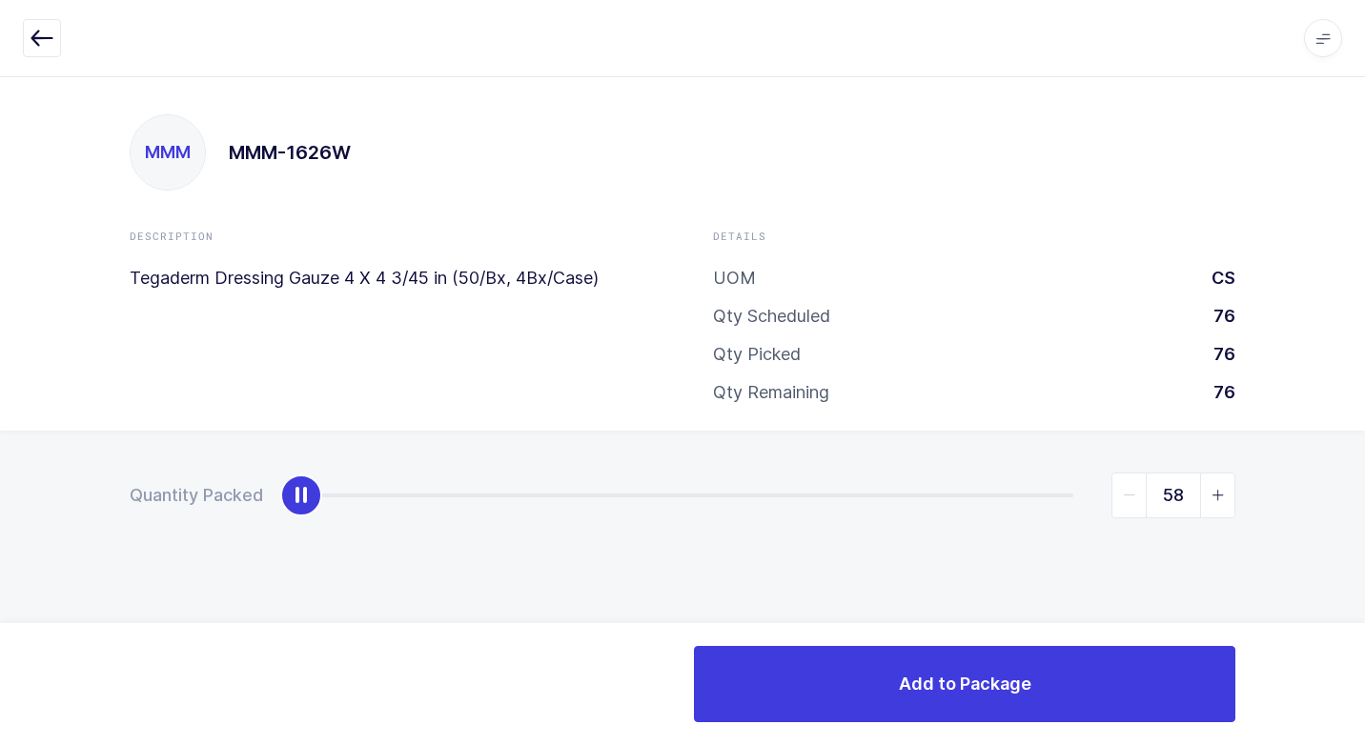
type input "76"
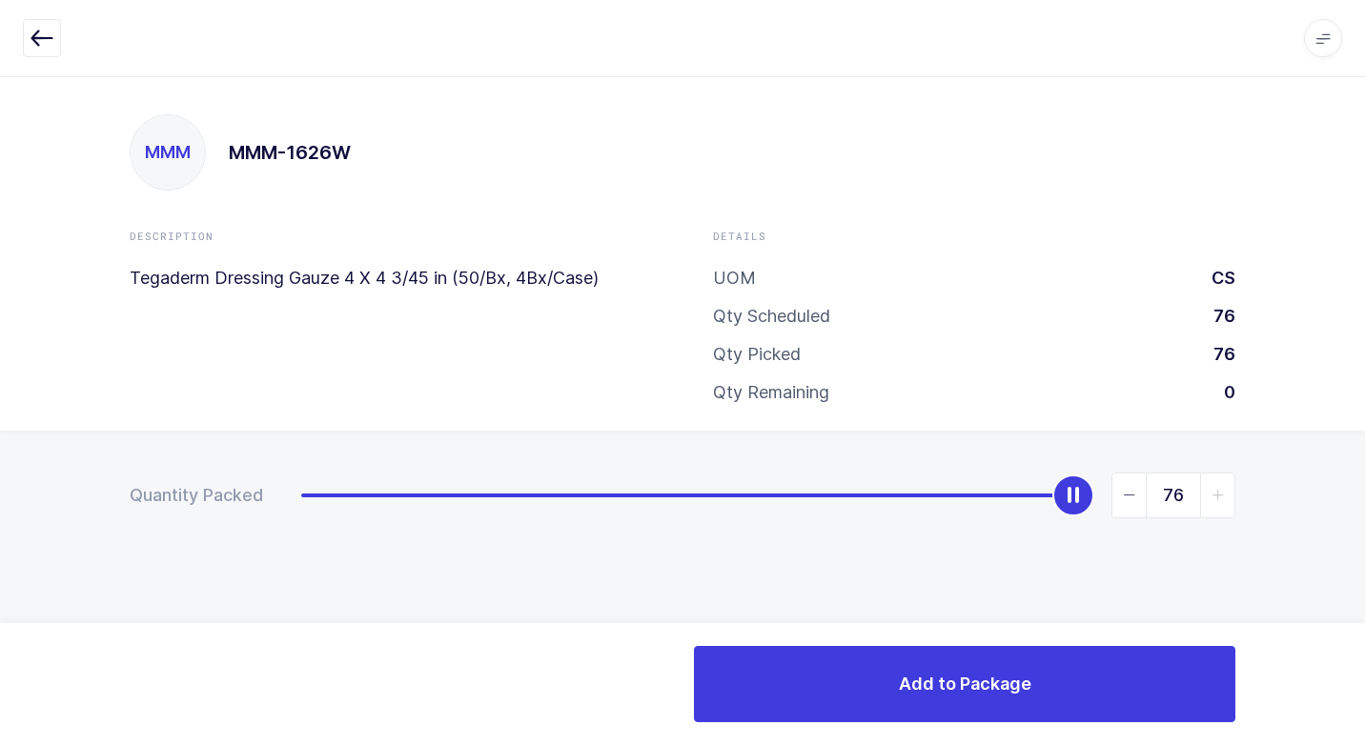
drag, startPoint x: 301, startPoint y: 507, endPoint x: 1056, endPoint y: 592, distance: 759.5
click at [1364, 401] on html "Apps Core [GEOGRAPHIC_DATA] Admin Mission Control Purchasing [PERSON_NAME] Logo…" at bounding box center [682, 372] width 1365 height 745
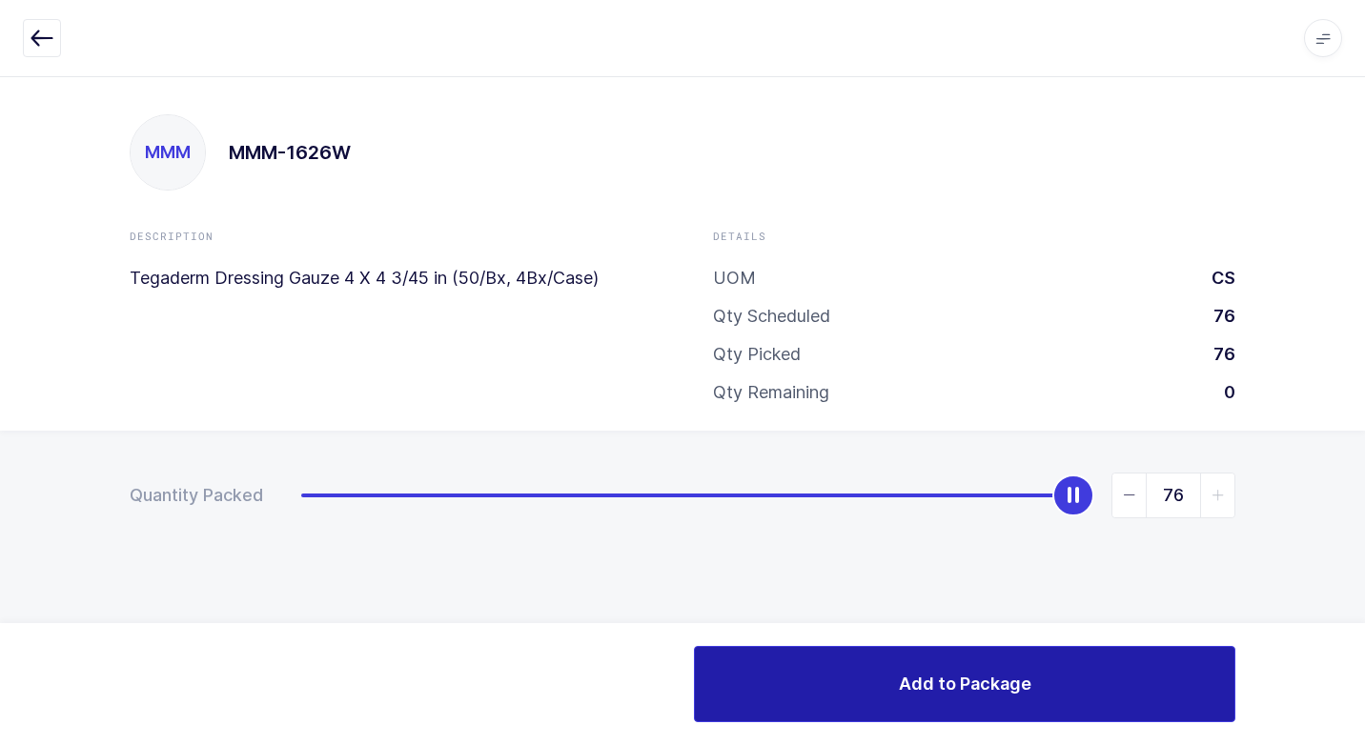
click at [835, 690] on button "Add to Package" at bounding box center [964, 684] width 541 height 76
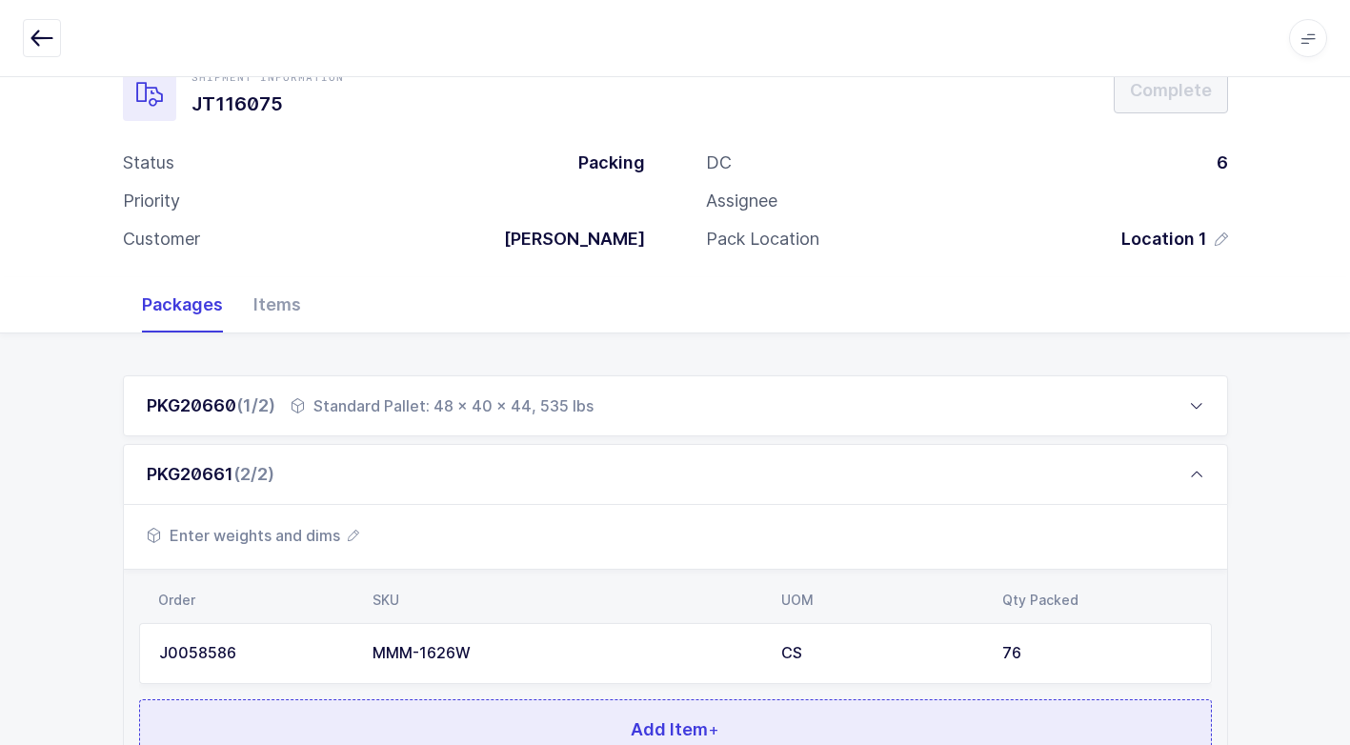
scroll to position [214, 0]
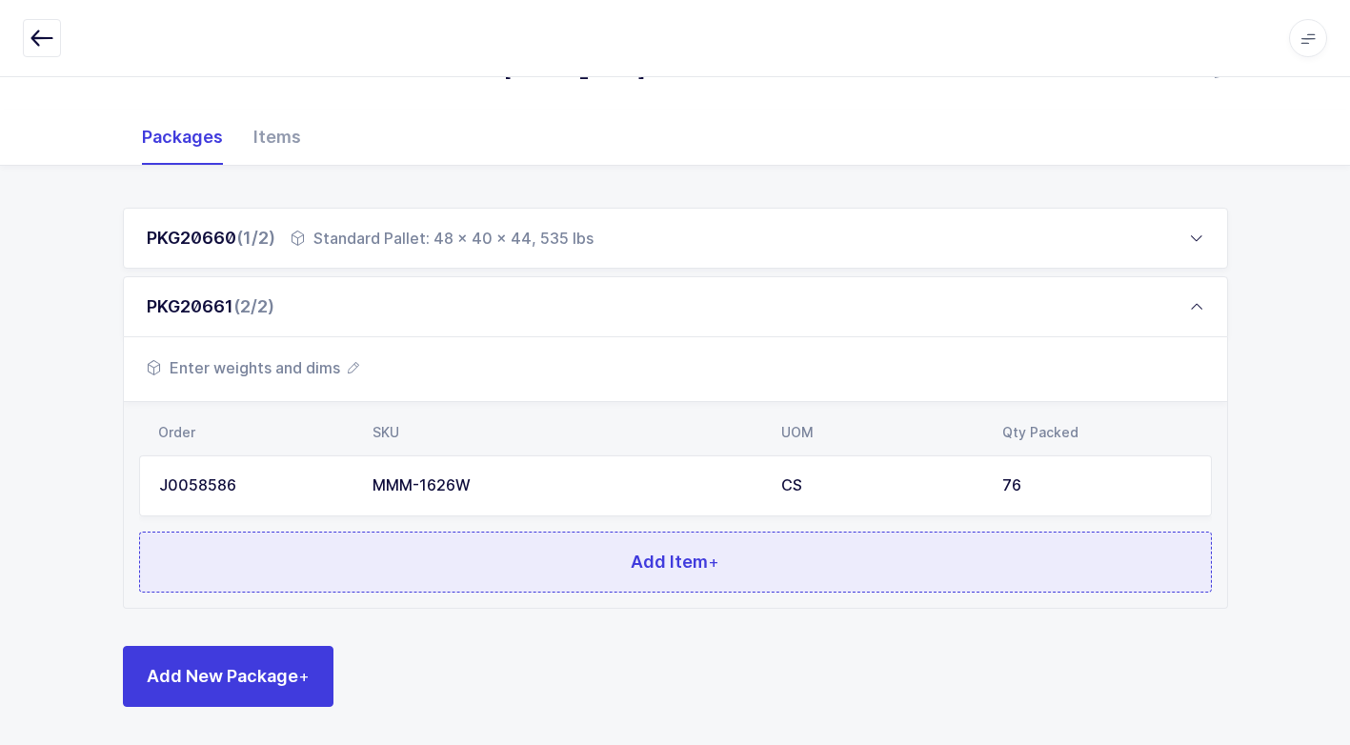
click at [475, 539] on button "Add Item +" at bounding box center [675, 562] width 1073 height 61
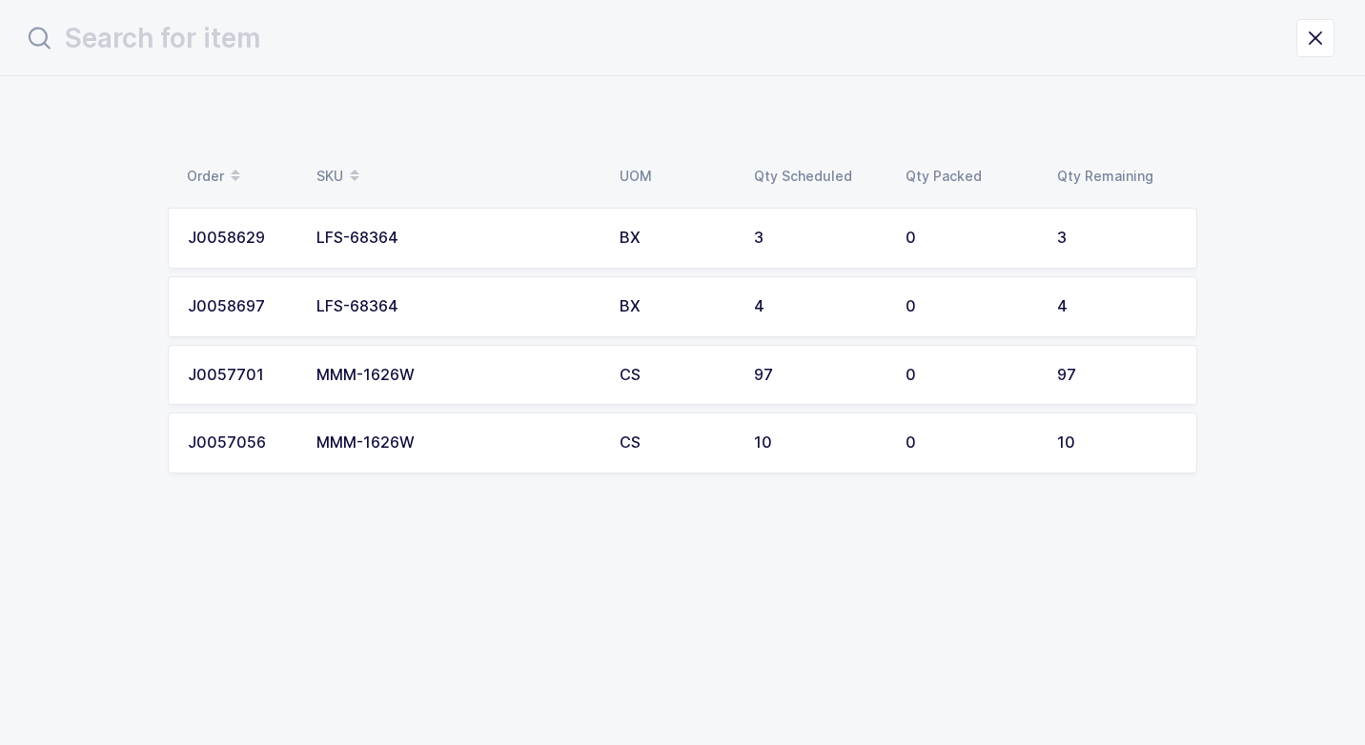
click at [433, 441] on div "MMM-1626W" at bounding box center [456, 443] width 280 height 17
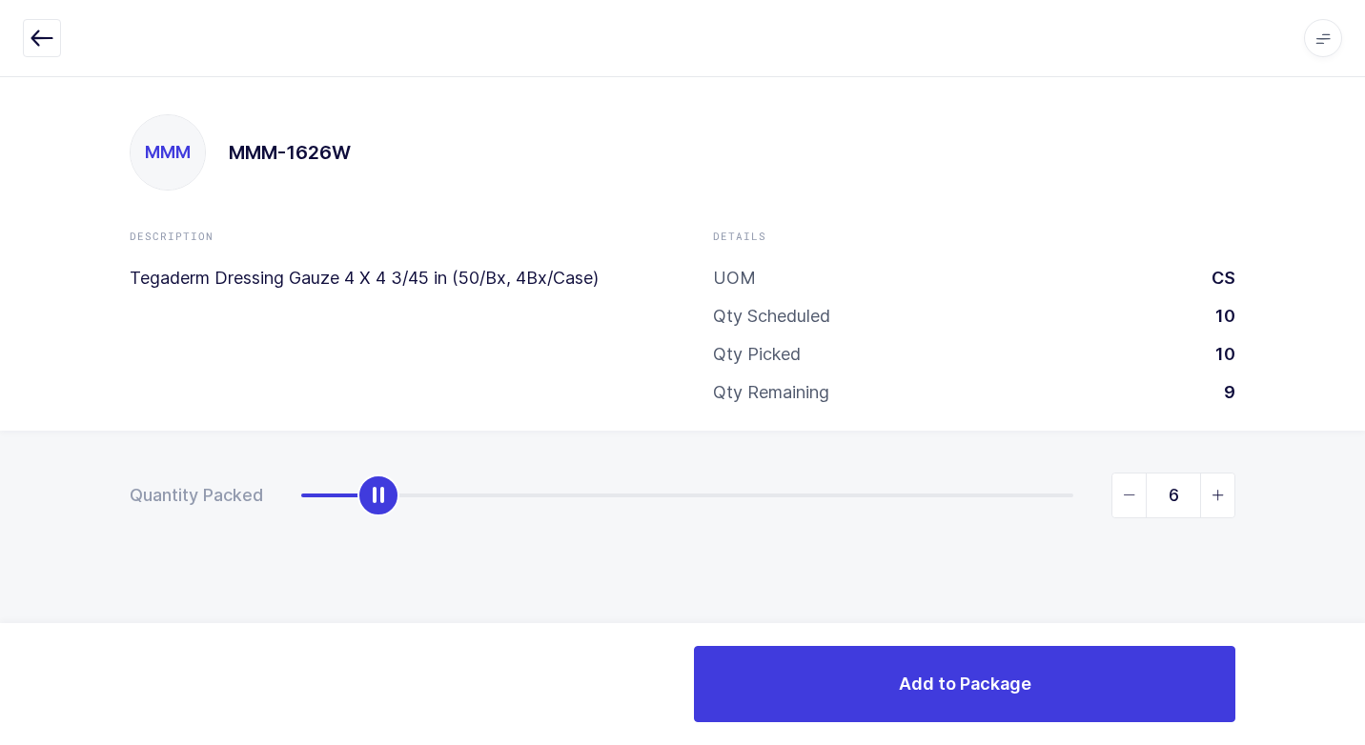
type input "10"
drag, startPoint x: 305, startPoint y: 506, endPoint x: 1335, endPoint y: 280, distance: 1054.7
click at [1364, 253] on html "Apps Core [GEOGRAPHIC_DATA] Admin Mission Control Purchasing [PERSON_NAME] Logo…" at bounding box center [682, 372] width 1365 height 745
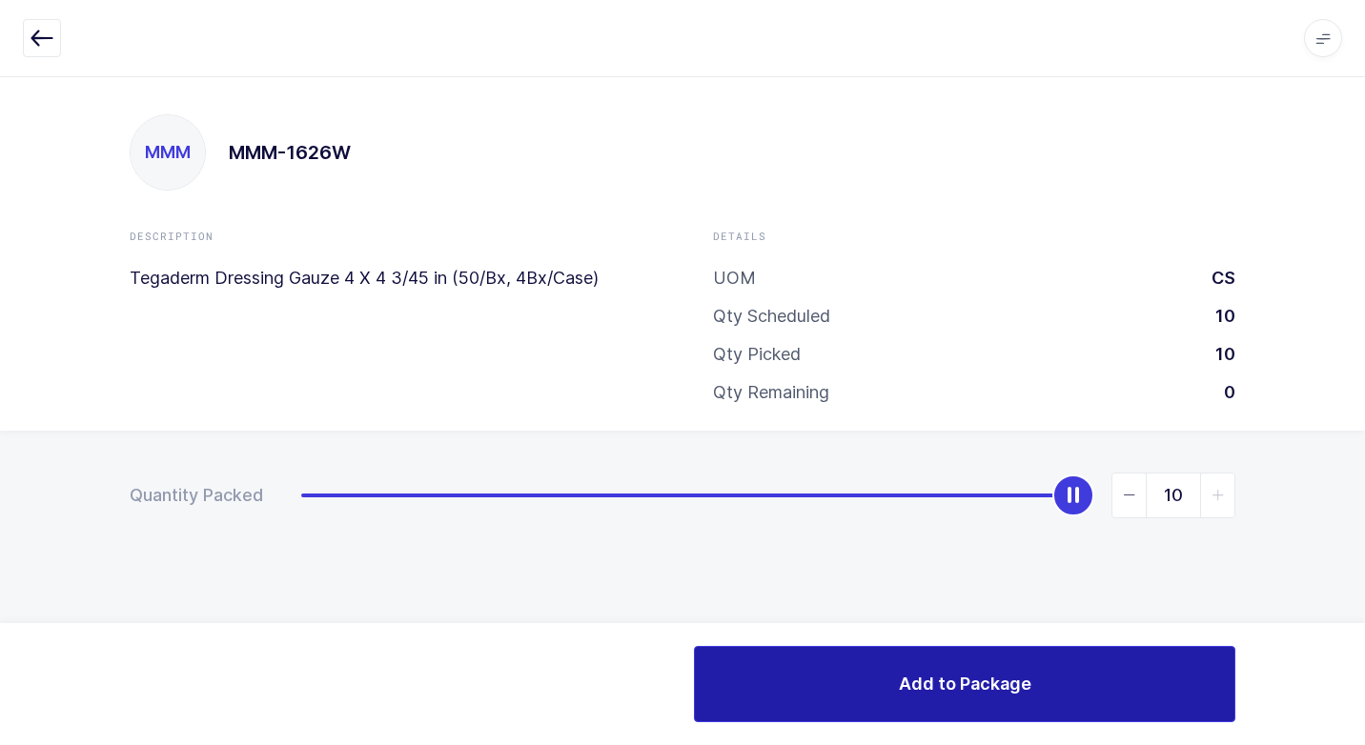
drag, startPoint x: 765, startPoint y: 668, endPoint x: 772, endPoint y: 591, distance: 77.5
click at [760, 662] on button "Add to Package" at bounding box center [964, 684] width 541 height 76
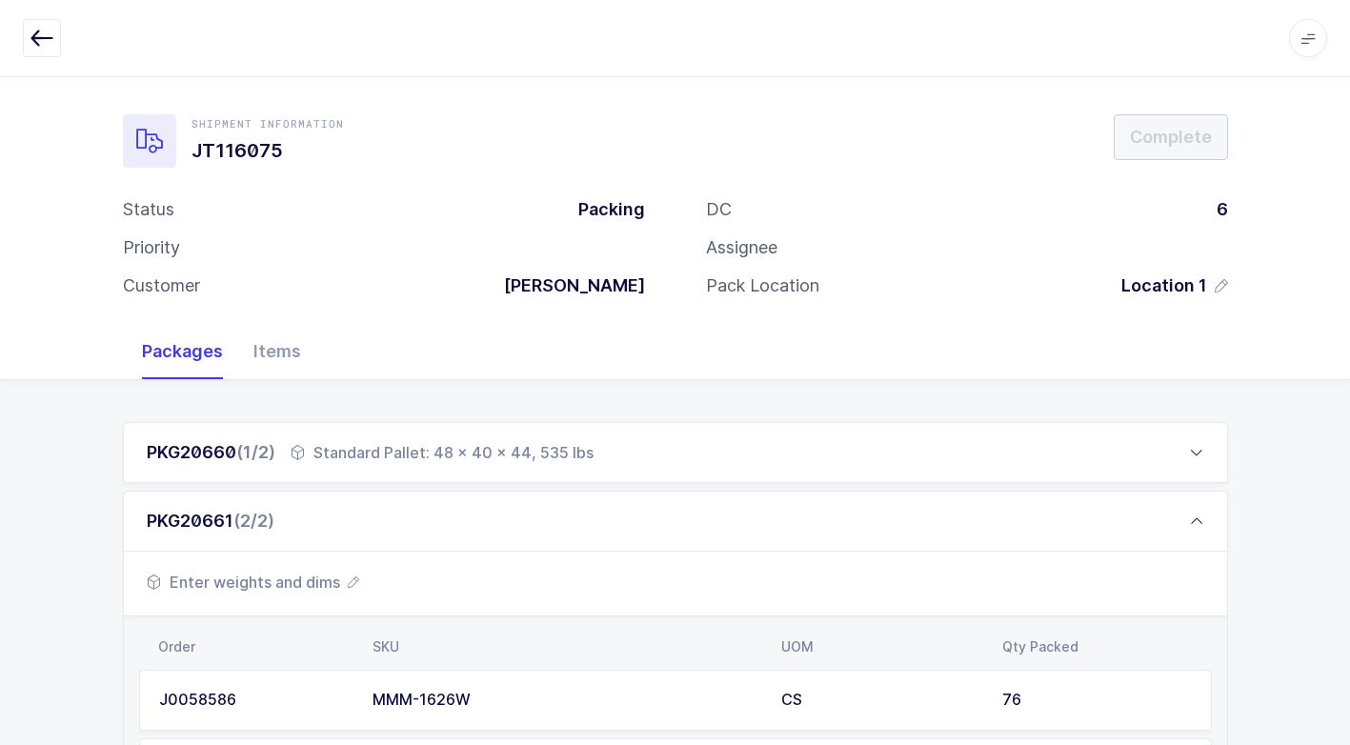
scroll to position [282, 0]
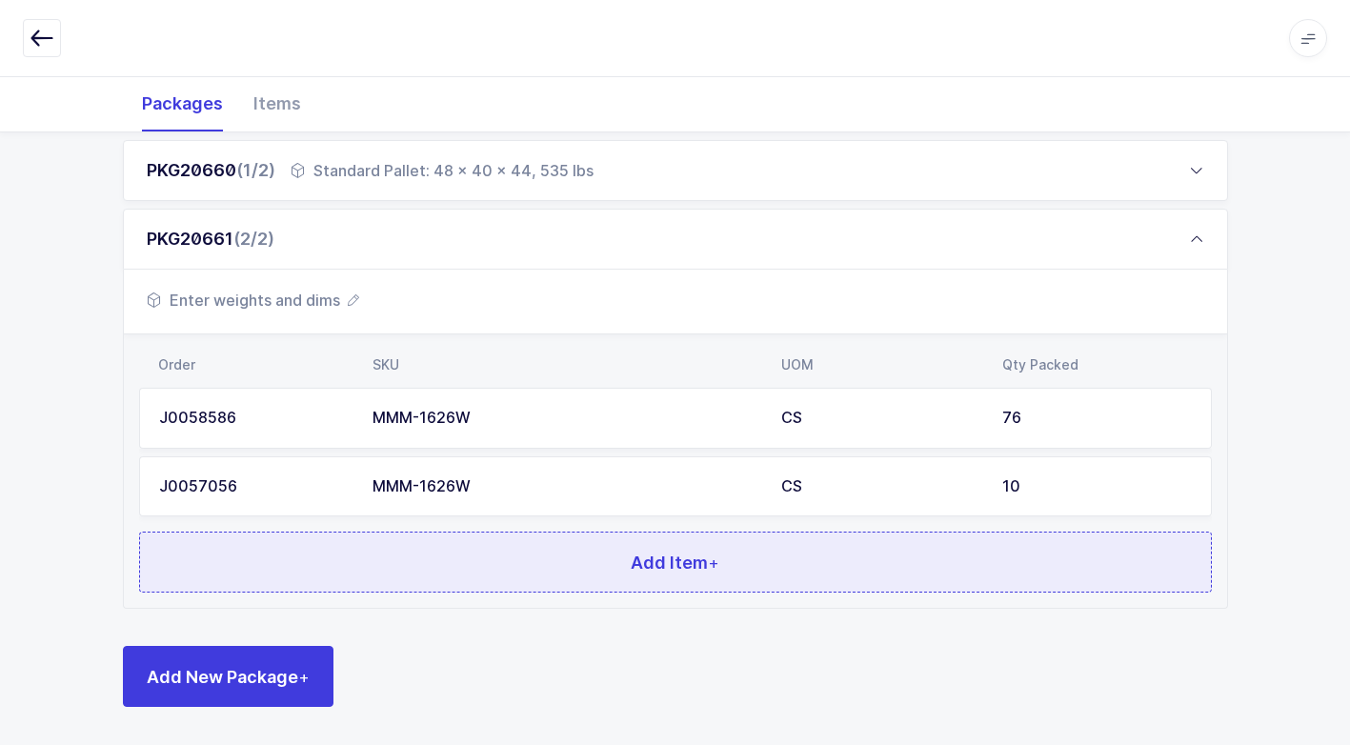
click at [525, 539] on button "Add Item +" at bounding box center [675, 562] width 1073 height 61
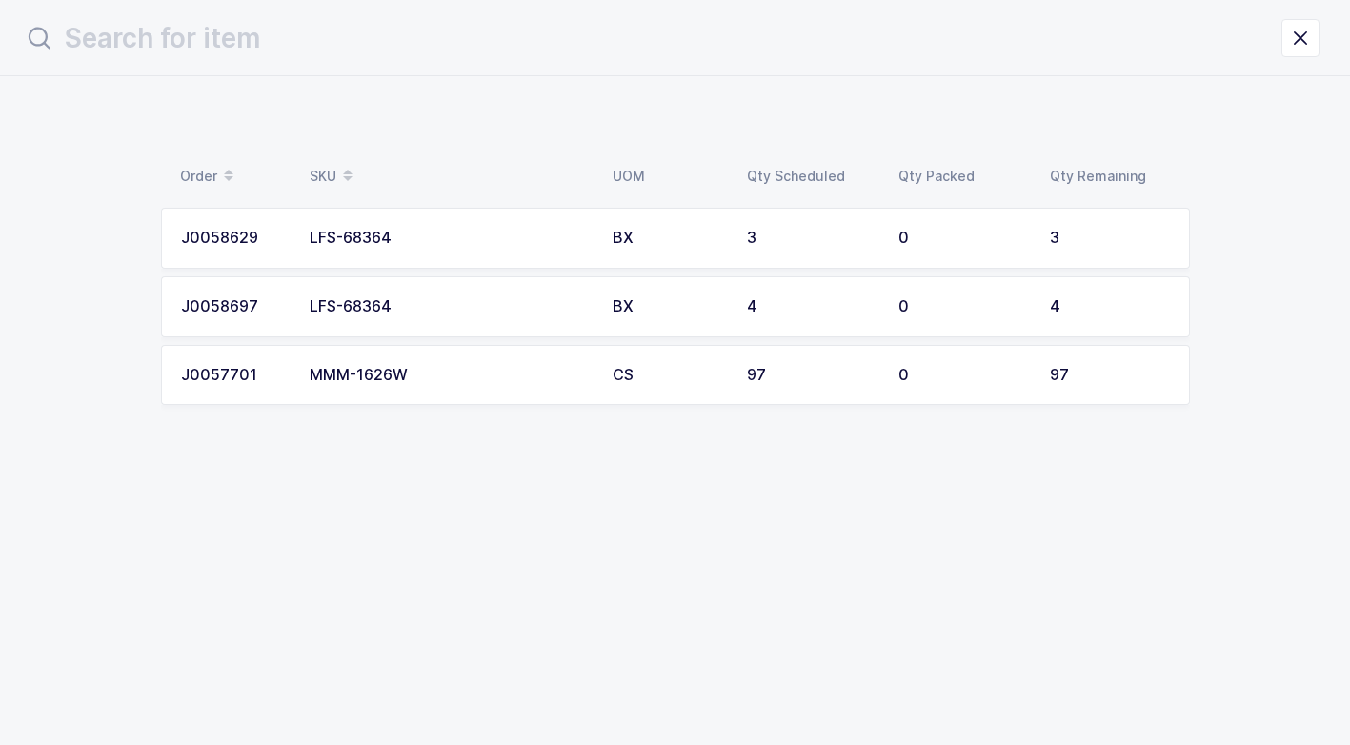
scroll to position [0, 0]
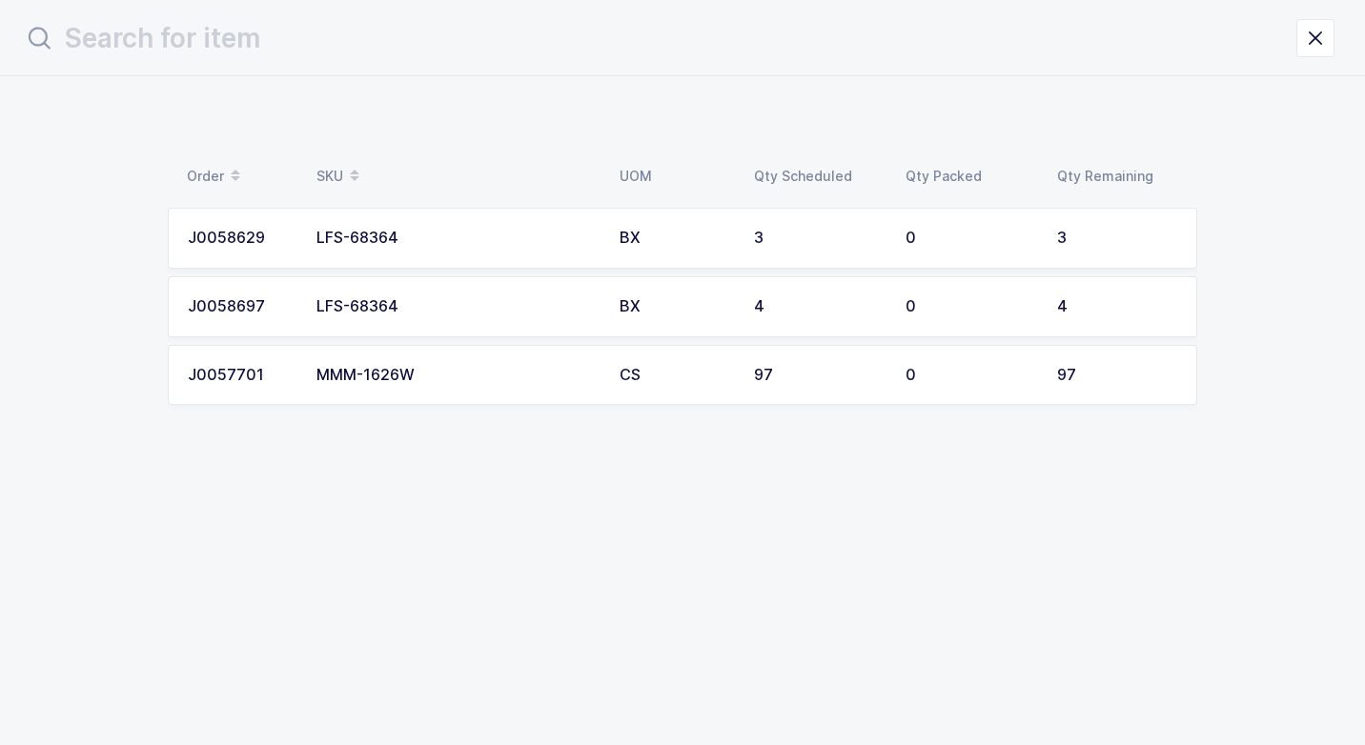
click at [449, 371] on div "MMM-1626W" at bounding box center [456, 375] width 280 height 17
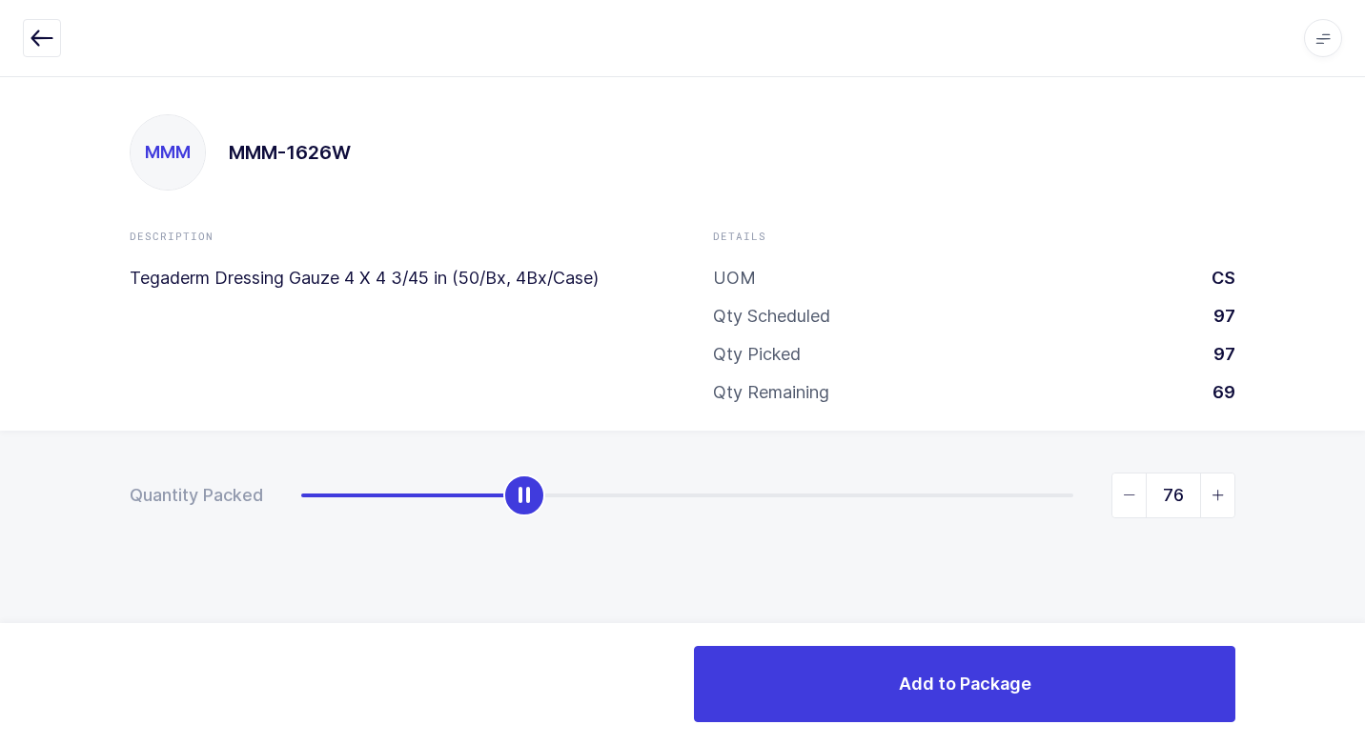
type input "97"
drag, startPoint x: 307, startPoint y: 498, endPoint x: 929, endPoint y: 575, distance: 627.0
click at [1257, 510] on div "Quantity Packed 97" at bounding box center [682, 562] width 1365 height 263
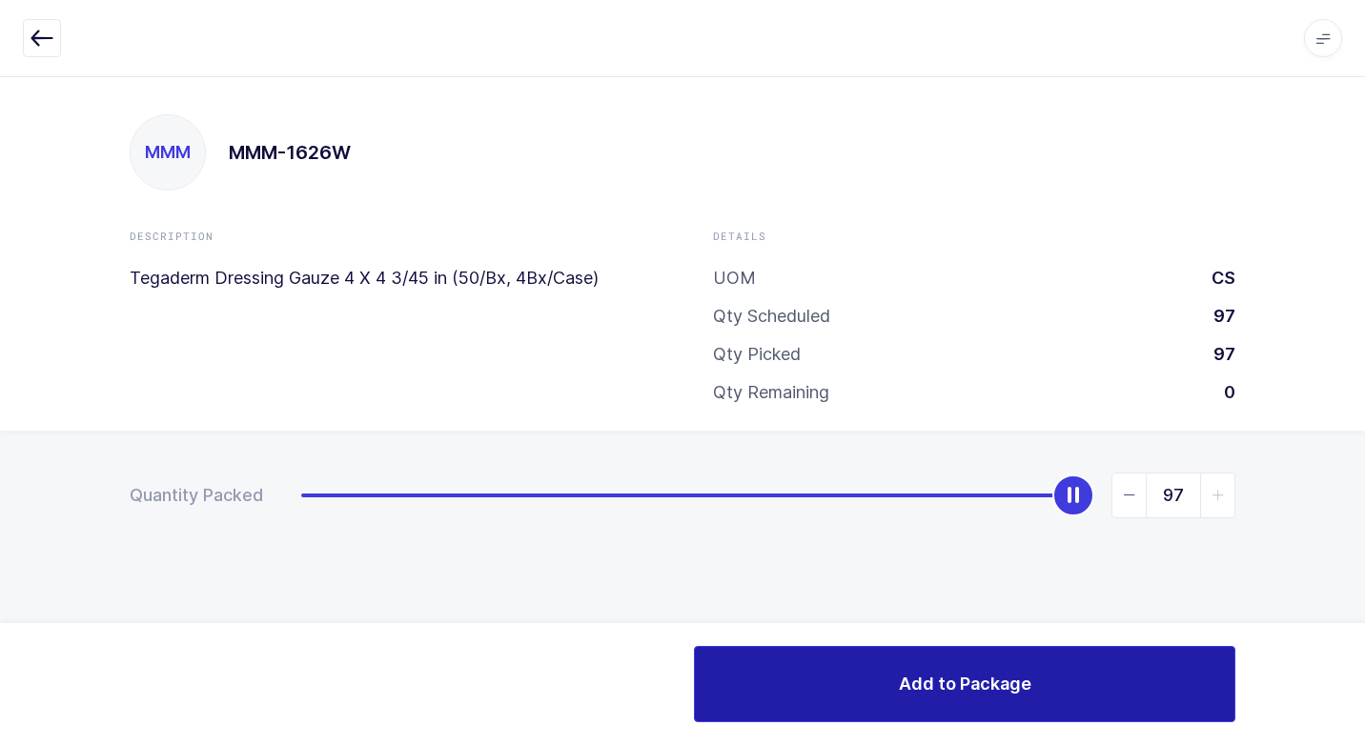
drag, startPoint x: 781, startPoint y: 688, endPoint x: 749, endPoint y: 677, distance: 33.5
click at [769, 688] on button "Add to Package" at bounding box center [964, 684] width 541 height 76
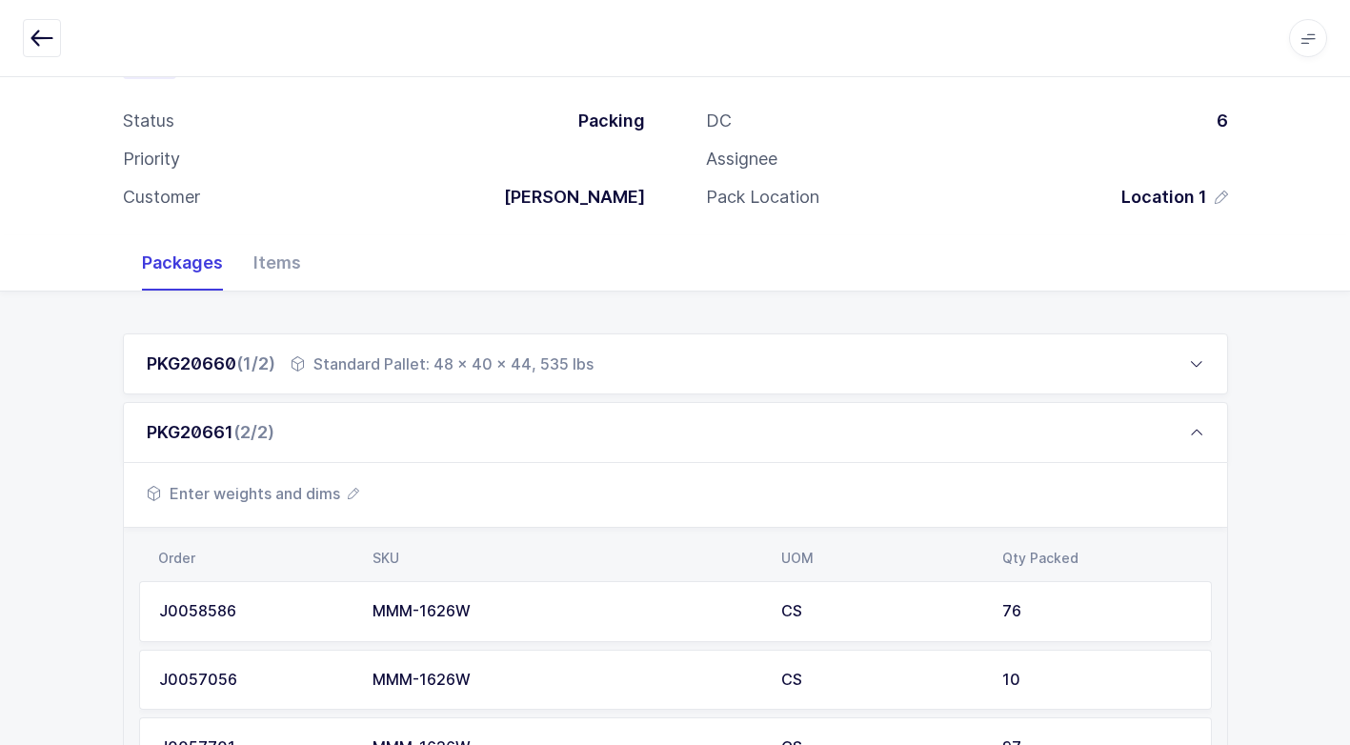
scroll to position [351, 0]
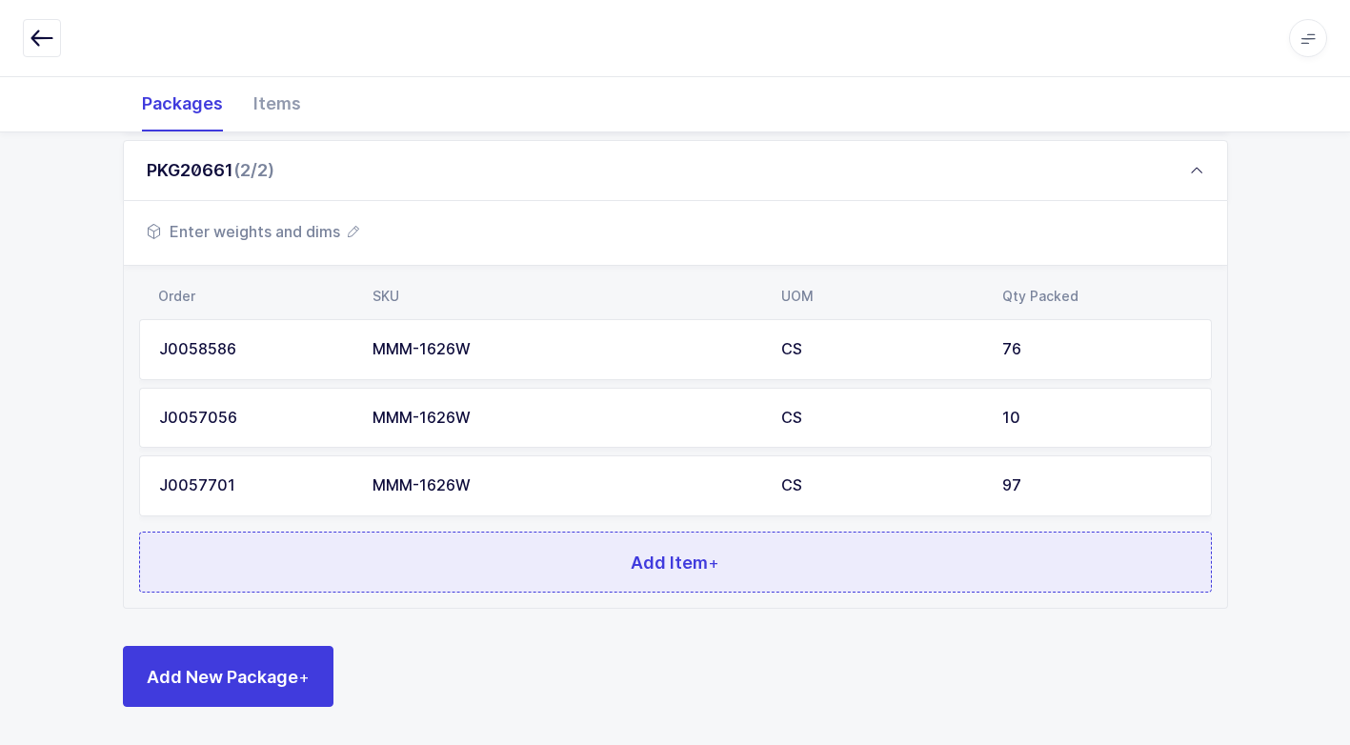
click at [503, 557] on button "Add Item +" at bounding box center [675, 562] width 1073 height 61
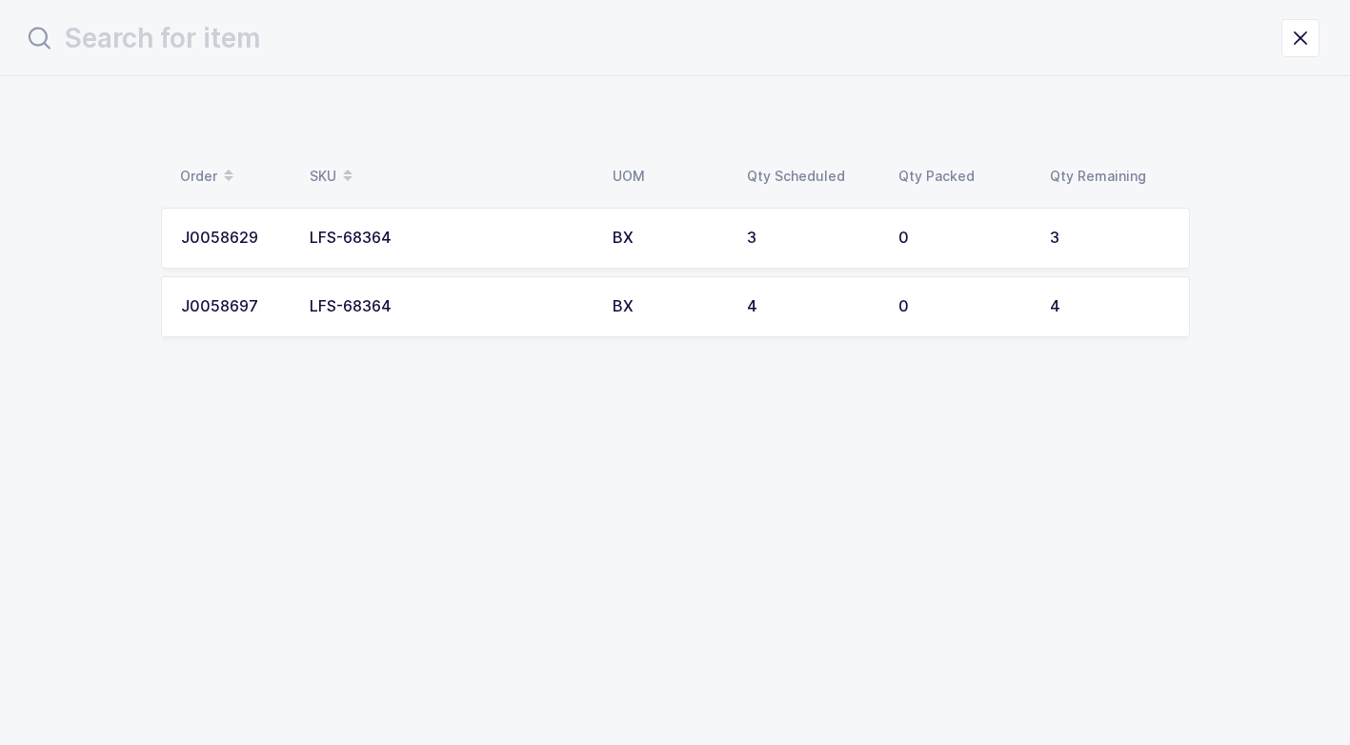
scroll to position [0, 0]
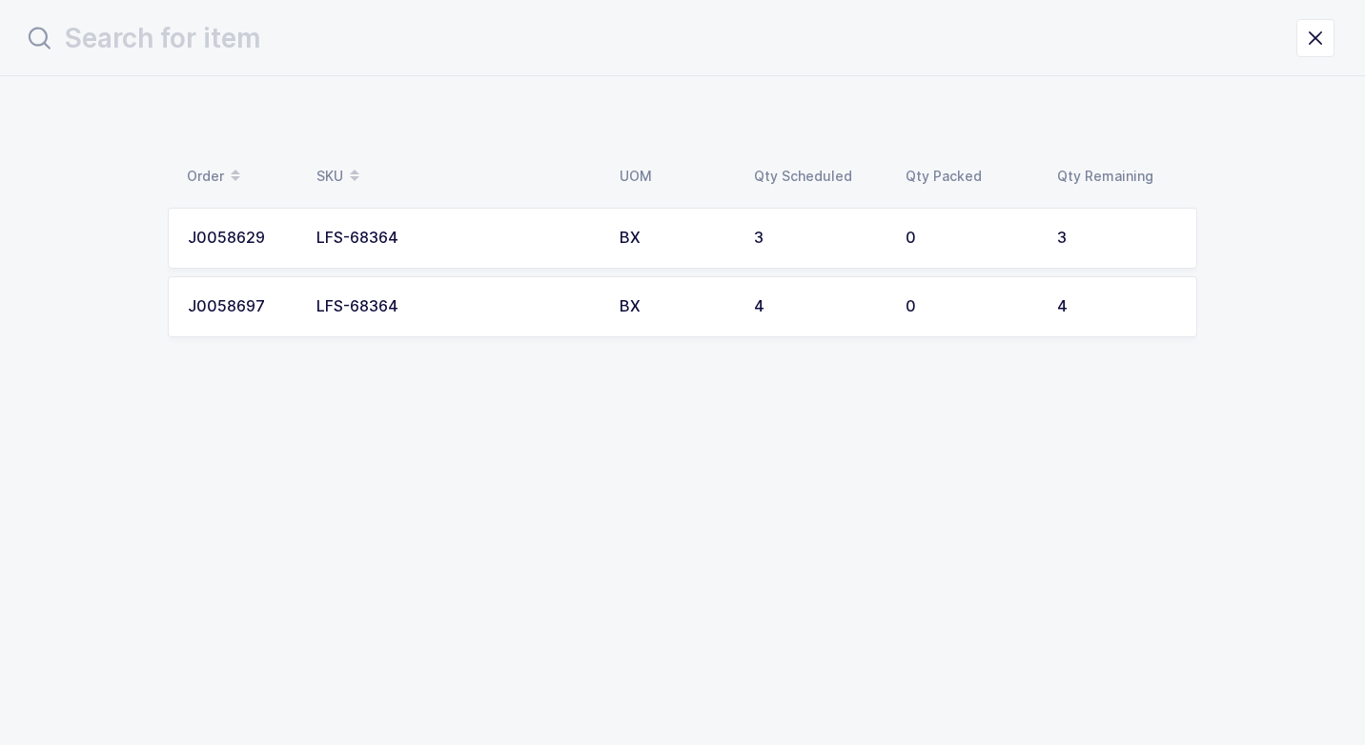
click at [523, 319] on td "LFS-68364" at bounding box center [456, 306] width 303 height 61
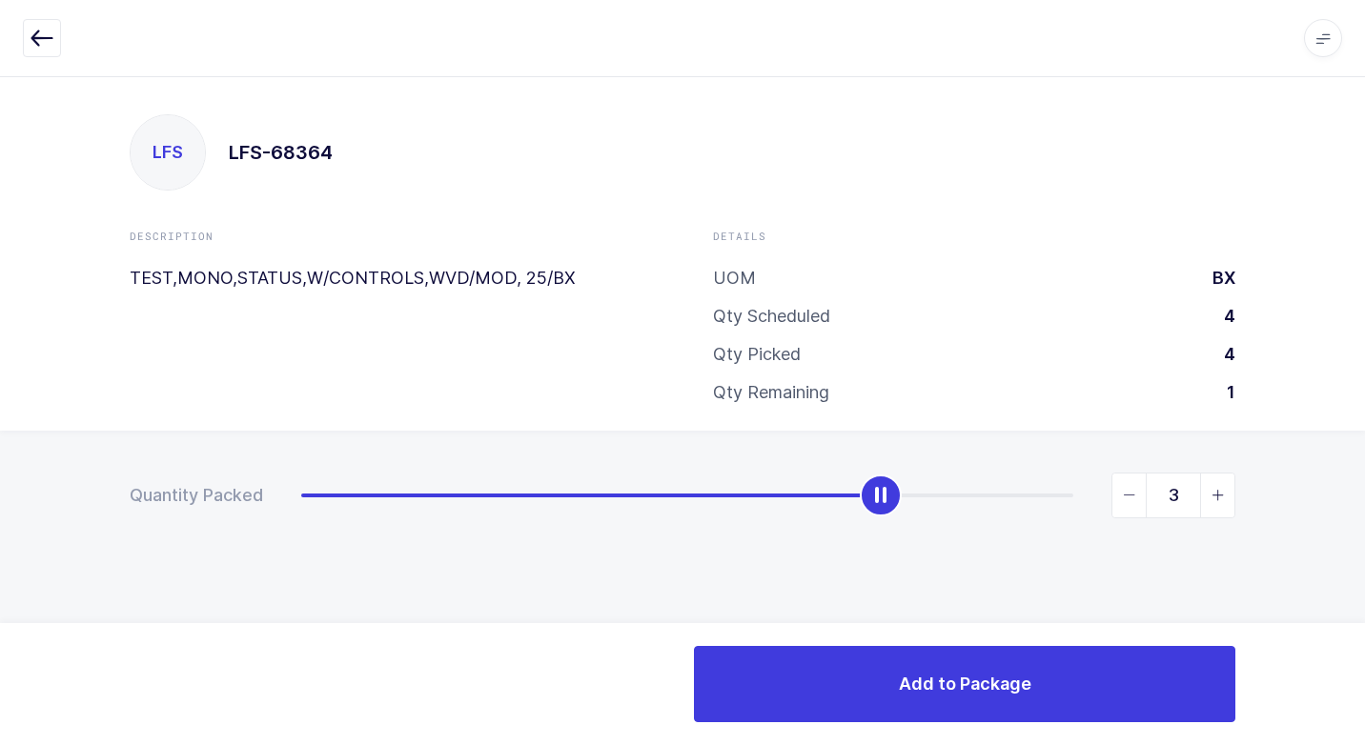
type input "4"
drag, startPoint x: 297, startPoint y: 501, endPoint x: 1015, endPoint y: 597, distance: 723.9
click at [1364, 410] on html "Apps Core [GEOGRAPHIC_DATA] Admin Mission Control Purchasing [PERSON_NAME] Logo…" at bounding box center [682, 372] width 1365 height 745
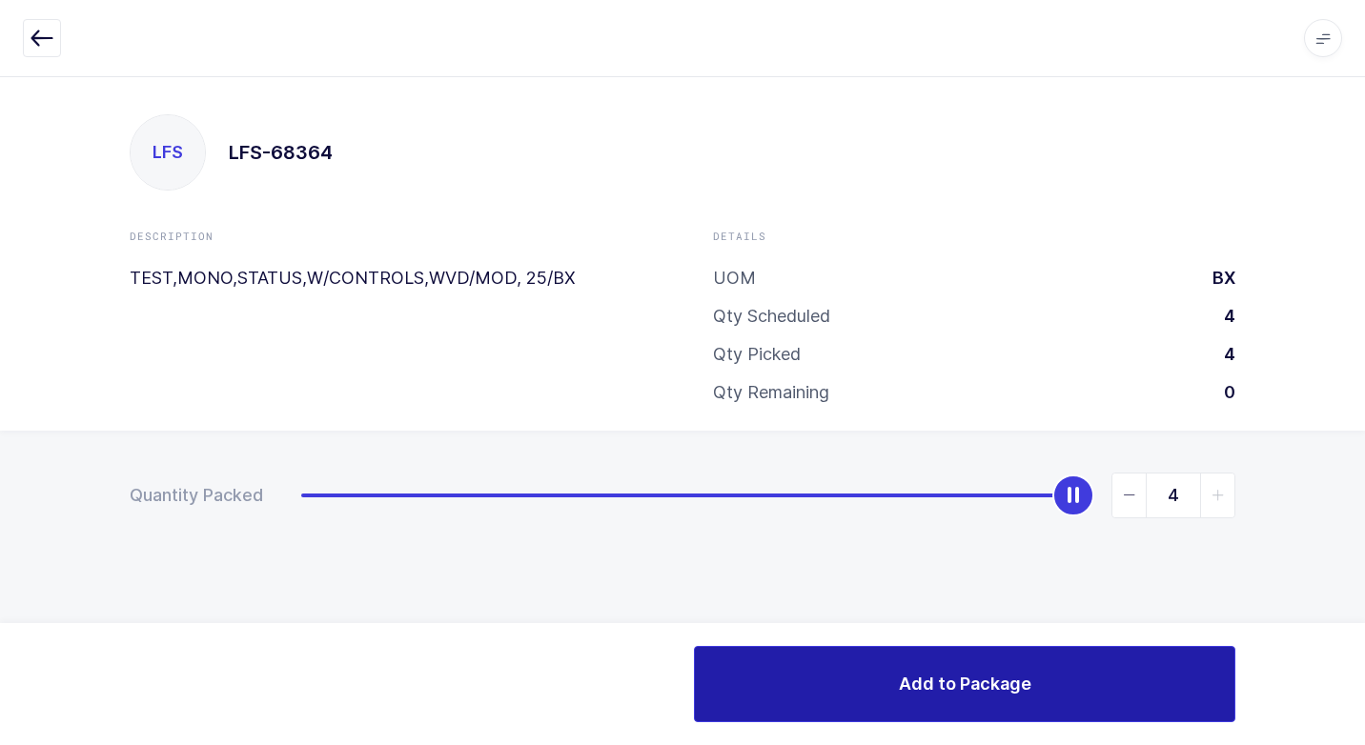
drag, startPoint x: 831, startPoint y: 680, endPoint x: 695, endPoint y: 634, distance: 143.8
click at [828, 678] on button "Add to Package" at bounding box center [964, 684] width 541 height 76
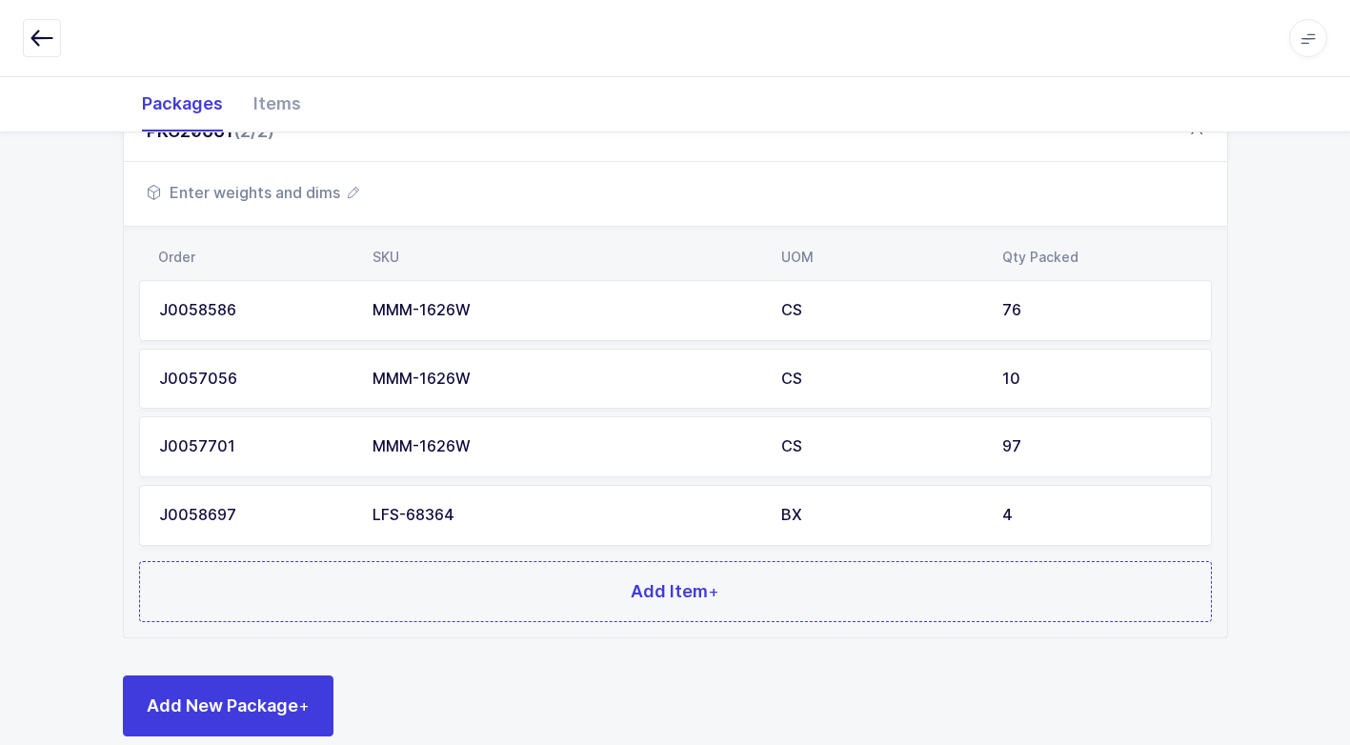
scroll to position [419, 0]
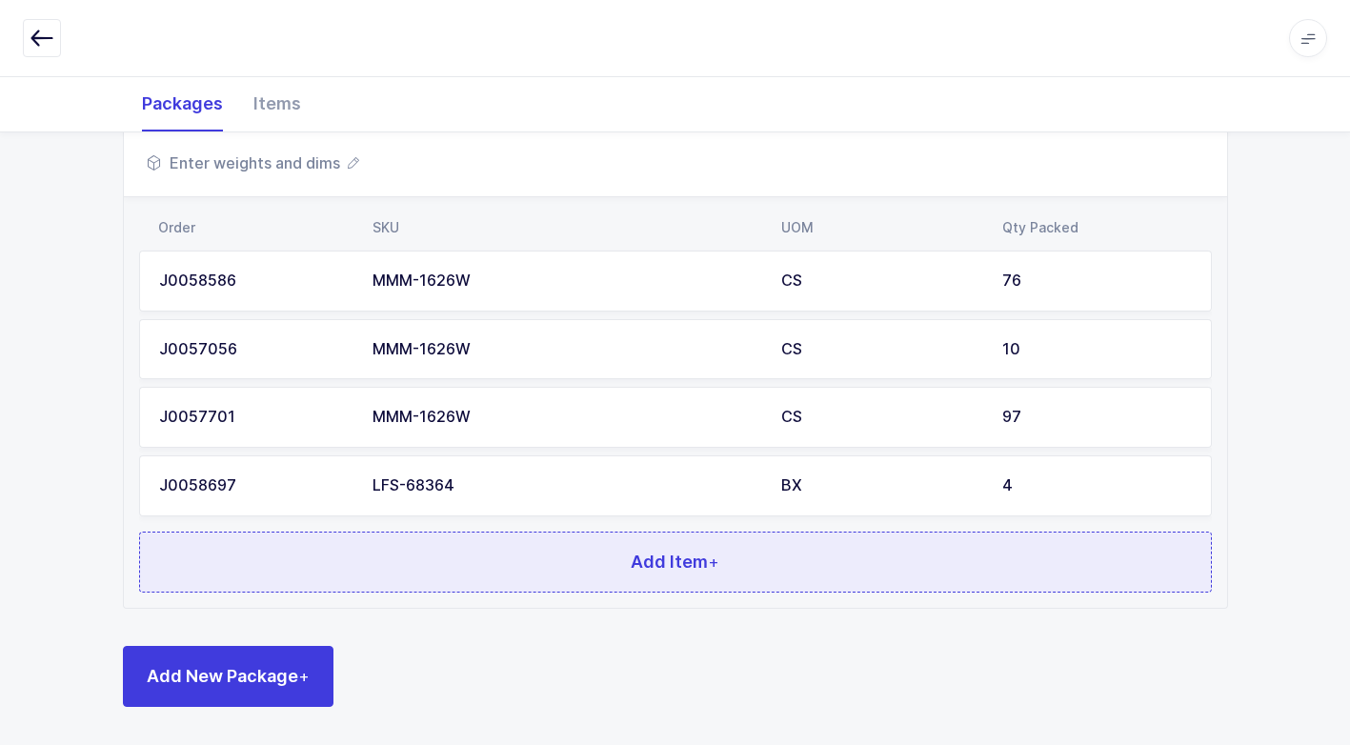
click at [474, 567] on button "Add Item +" at bounding box center [675, 562] width 1073 height 61
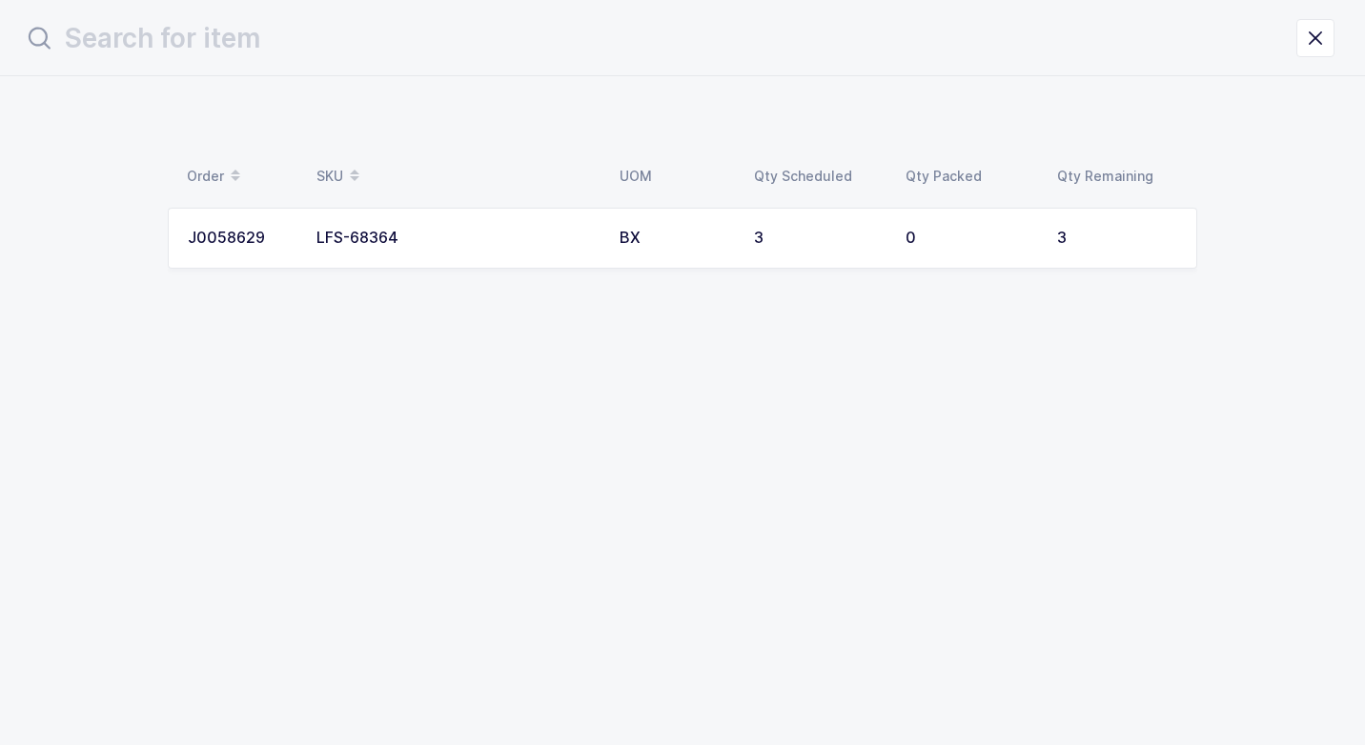
click at [433, 260] on td "LFS-68364" at bounding box center [456, 238] width 303 height 61
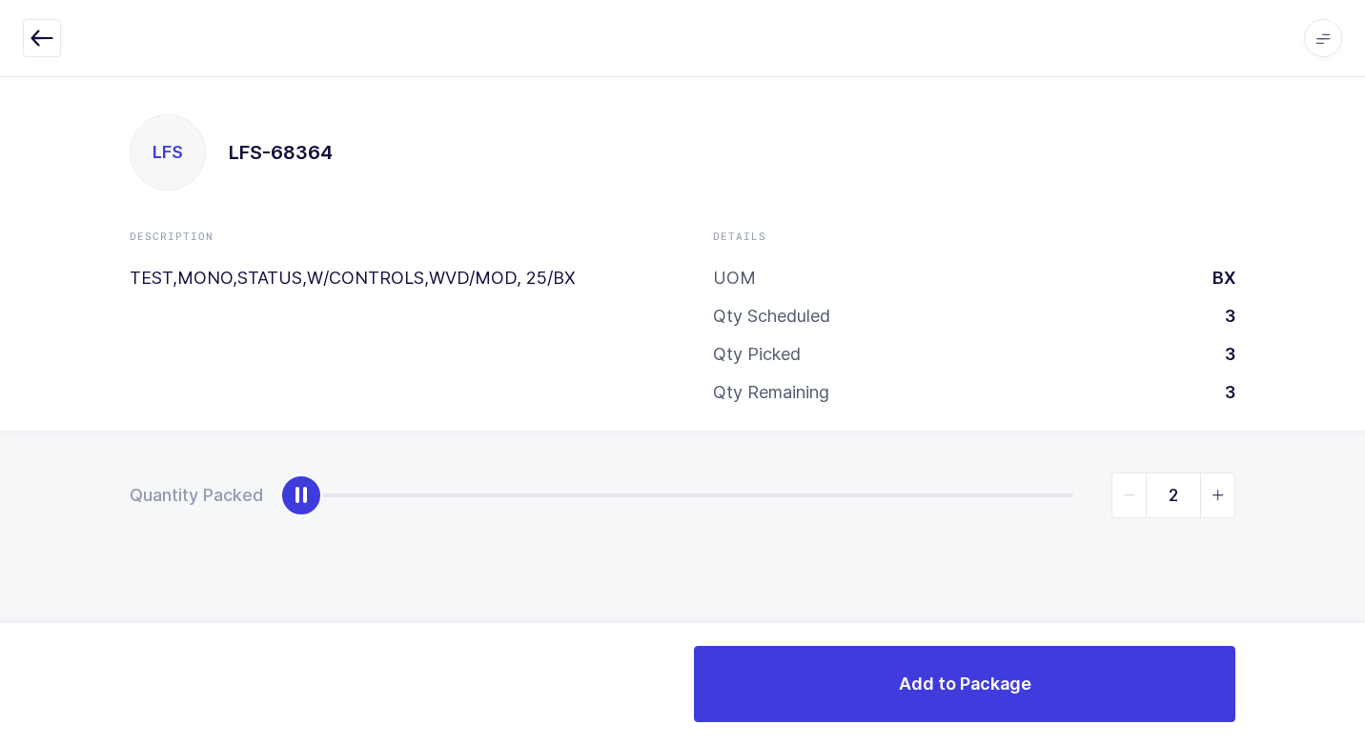
type input "3"
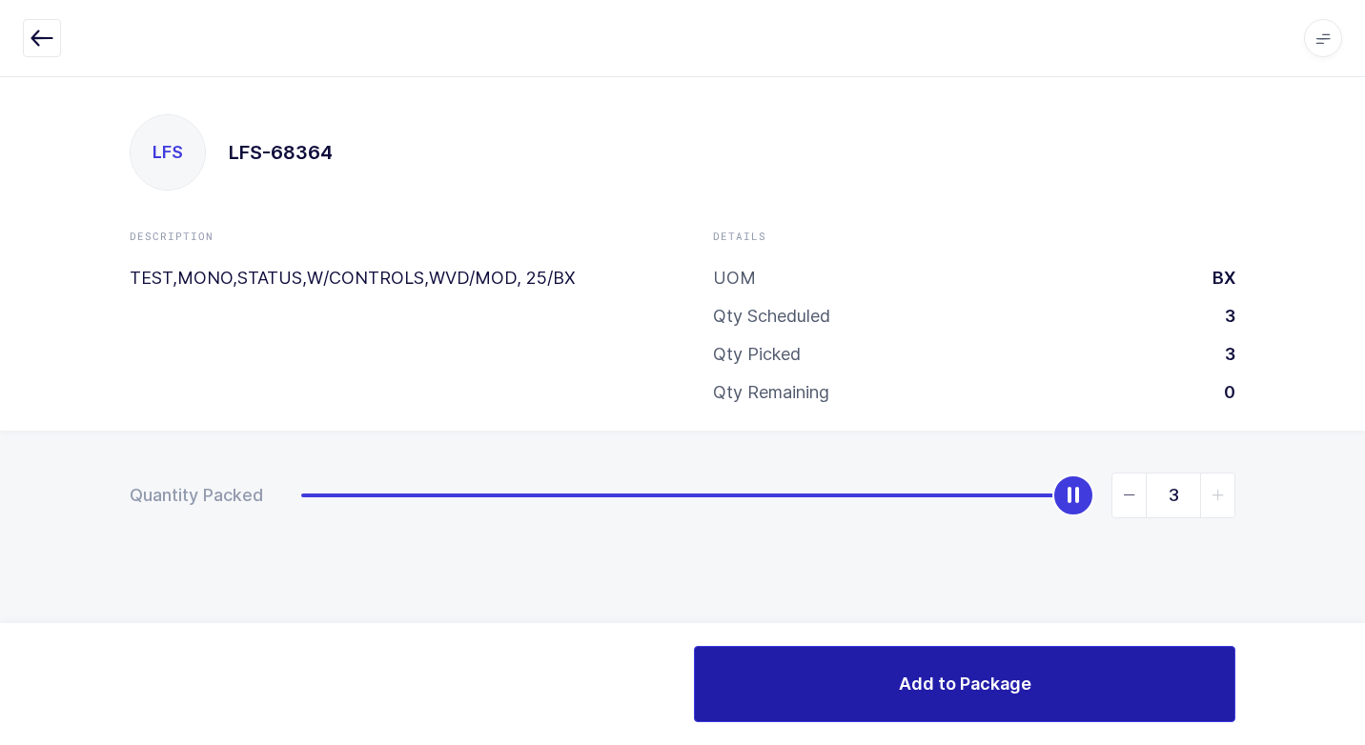
drag, startPoint x: 302, startPoint y: 500, endPoint x: 1004, endPoint y: 680, distance: 725.1
click at [1364, 475] on html "Apps Core [GEOGRAPHIC_DATA] Admin Mission Control Purchasing [PERSON_NAME] Logo…" at bounding box center [682, 372] width 1365 height 745
click at [745, 668] on button "Add to Package" at bounding box center [964, 684] width 541 height 76
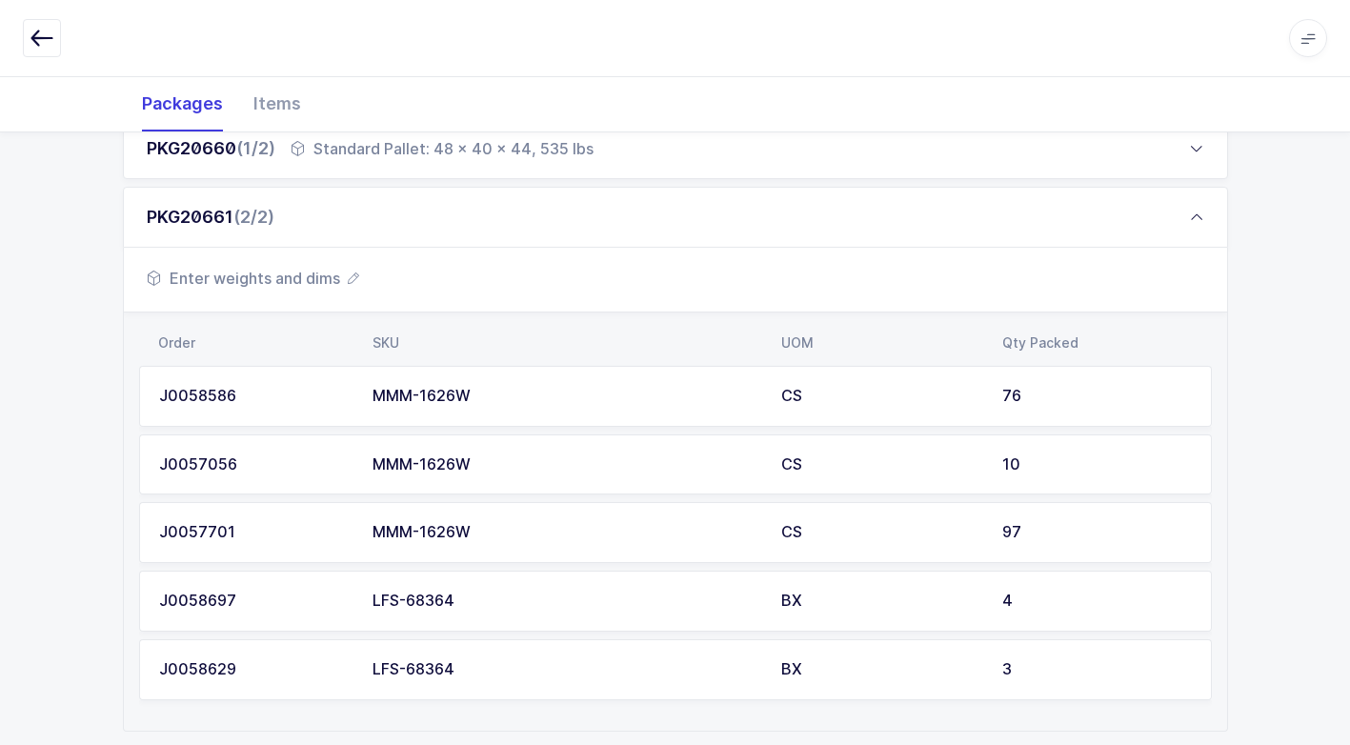
scroll to position [271, 0]
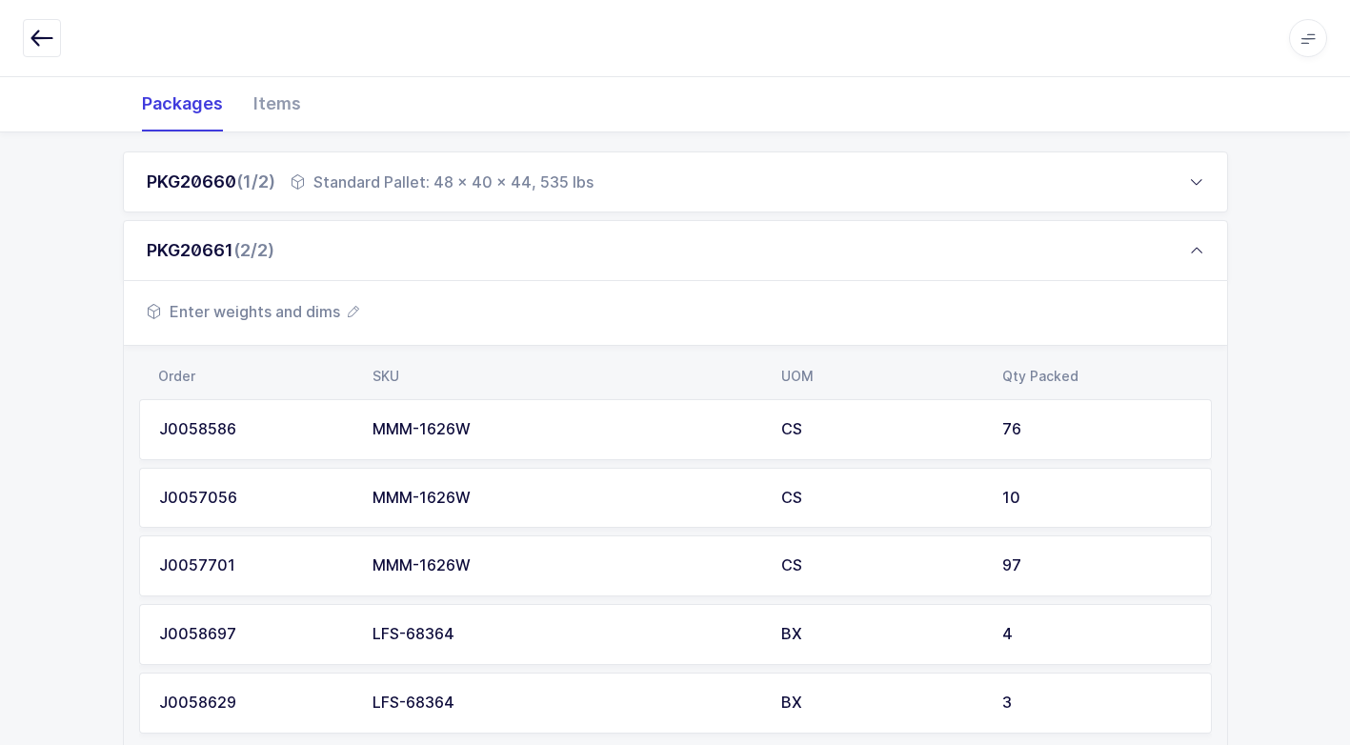
click at [307, 320] on span "Enter weights and dims" at bounding box center [253, 311] width 213 height 23
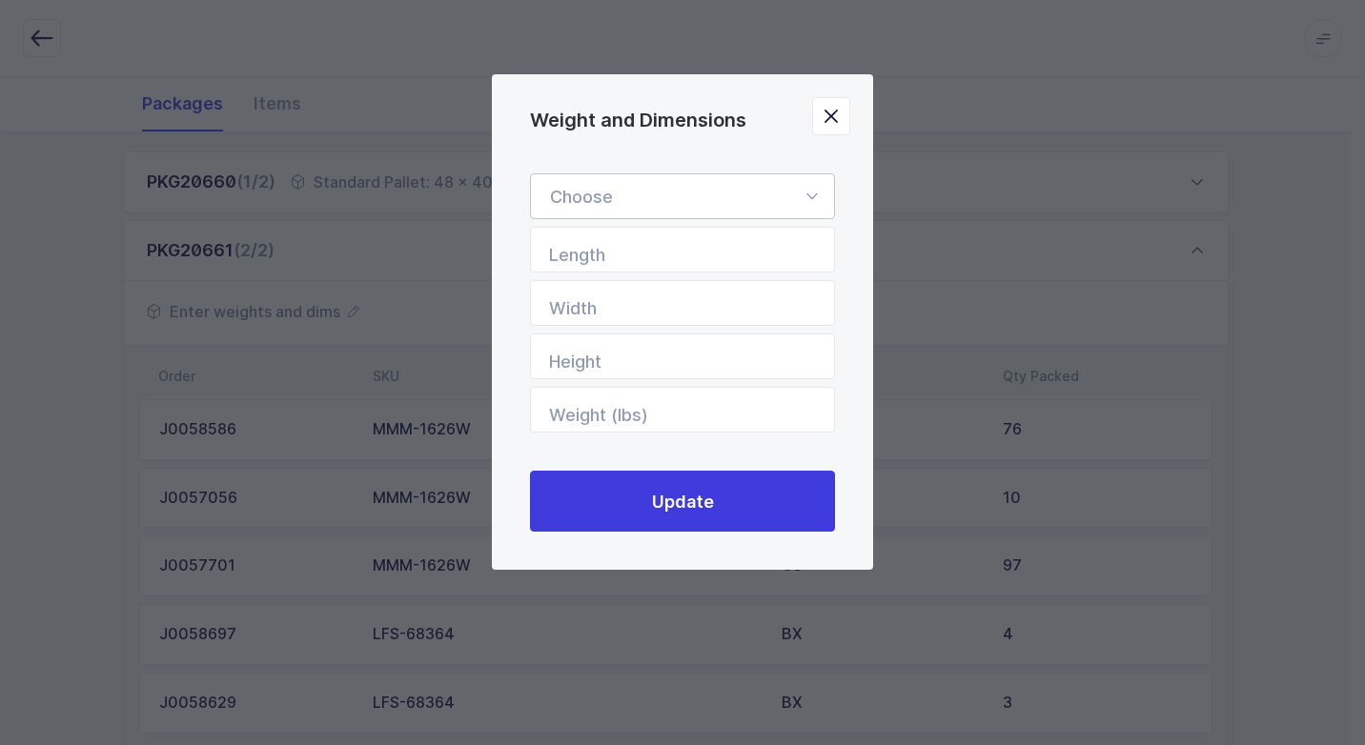
click at [814, 193] on icon "Weight and Dimensions" at bounding box center [812, 196] width 24 height 46
drag, startPoint x: 681, startPoint y: 247, endPoint x: 719, endPoint y: 303, distance: 67.4
click at [684, 247] on li "Standard Pallet" at bounding box center [689, 251] width 302 height 36
type input "Standard Pallet"
type input "48"
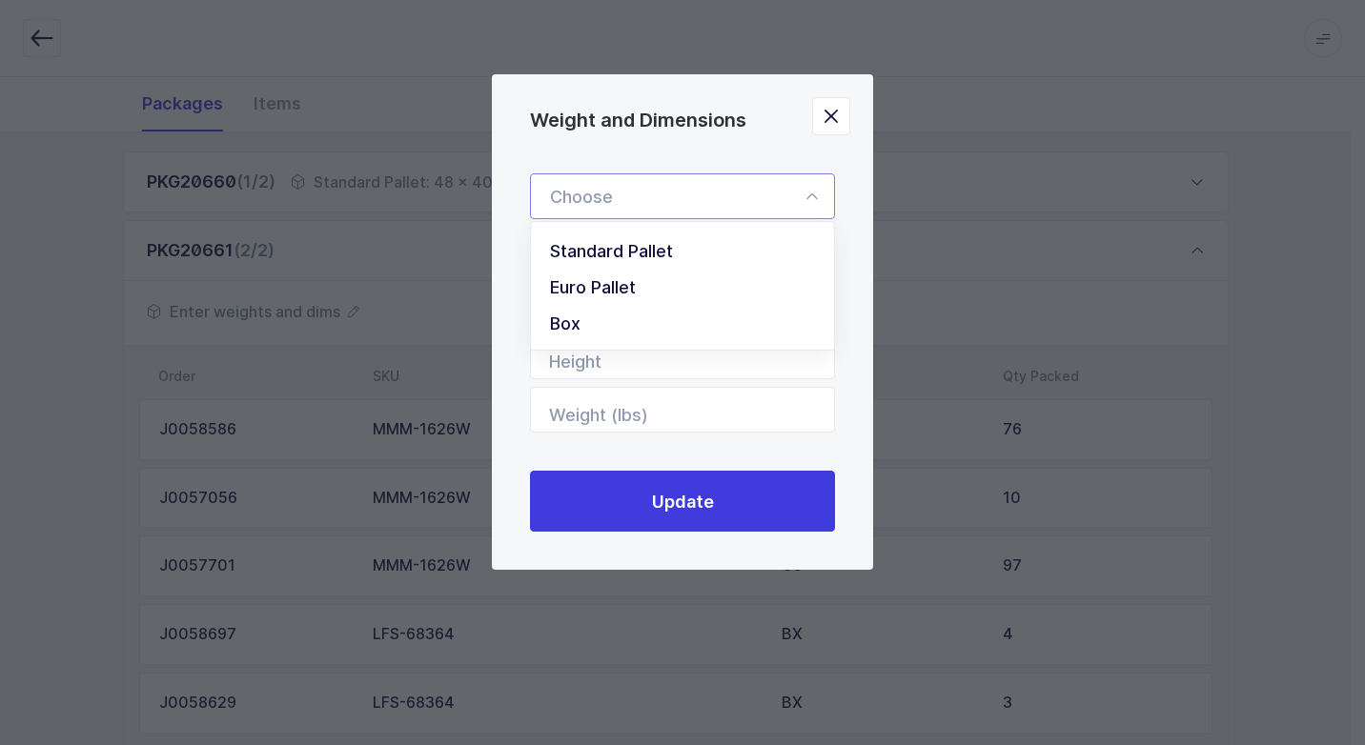
type input "40"
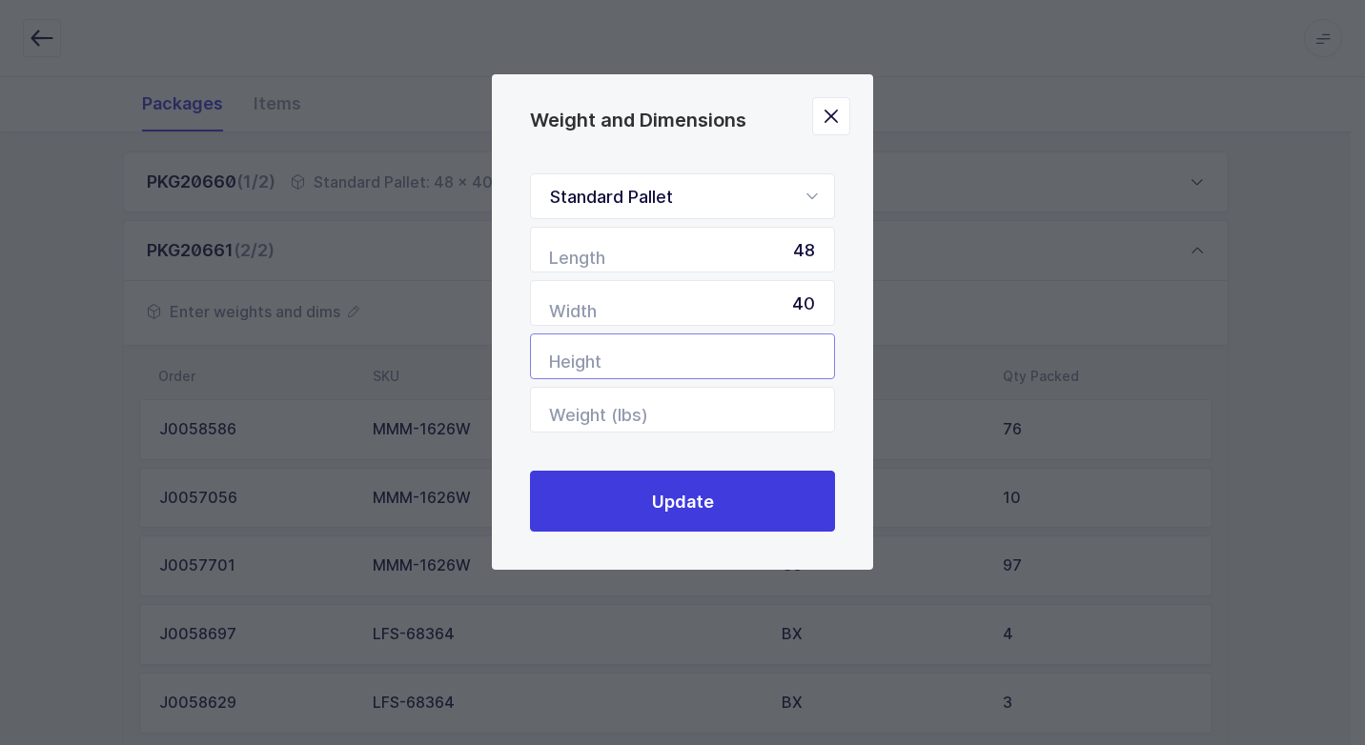
click at [792, 366] on input "Height" at bounding box center [682, 357] width 305 height 46
click at [774, 406] on input "Weight (lbs)" at bounding box center [682, 410] width 305 height 46
type input "597"
click at [693, 346] on input "Height" at bounding box center [682, 357] width 305 height 46
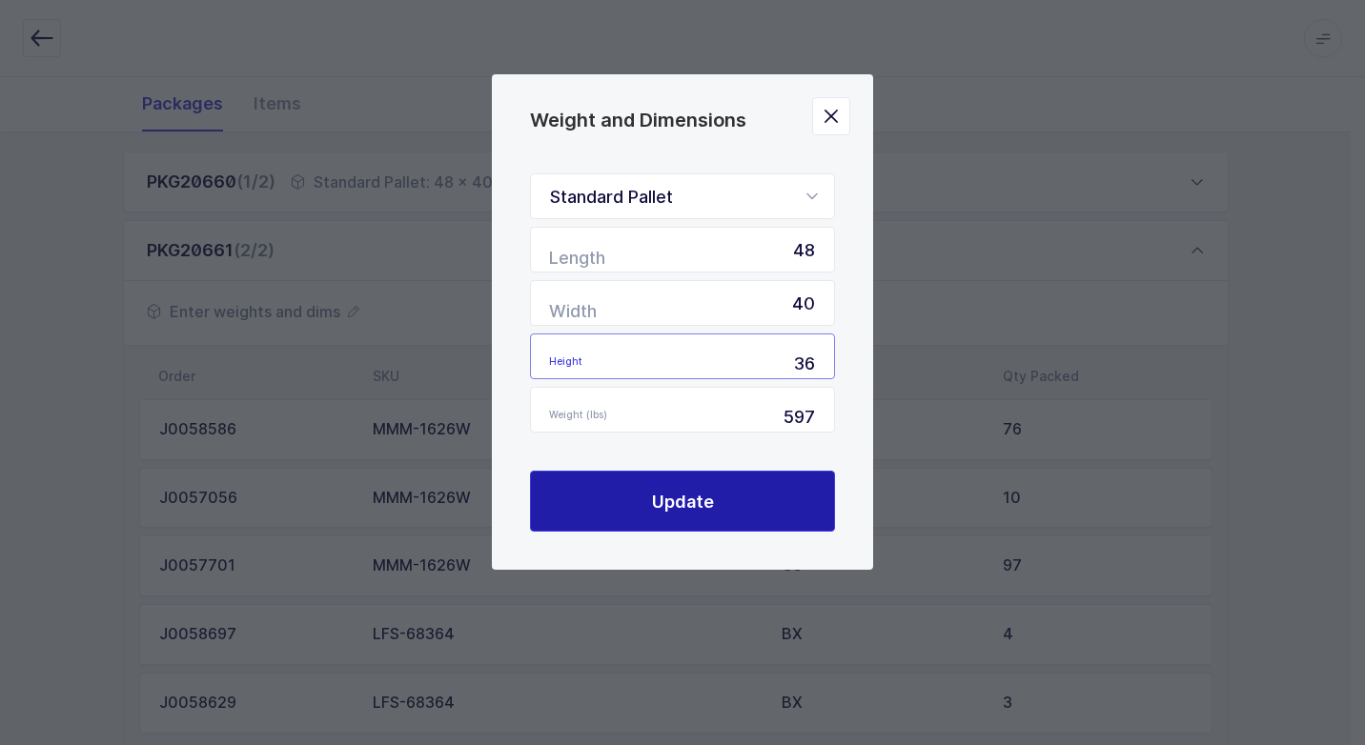
type input "36"
click at [738, 491] on button "Update" at bounding box center [682, 501] width 305 height 61
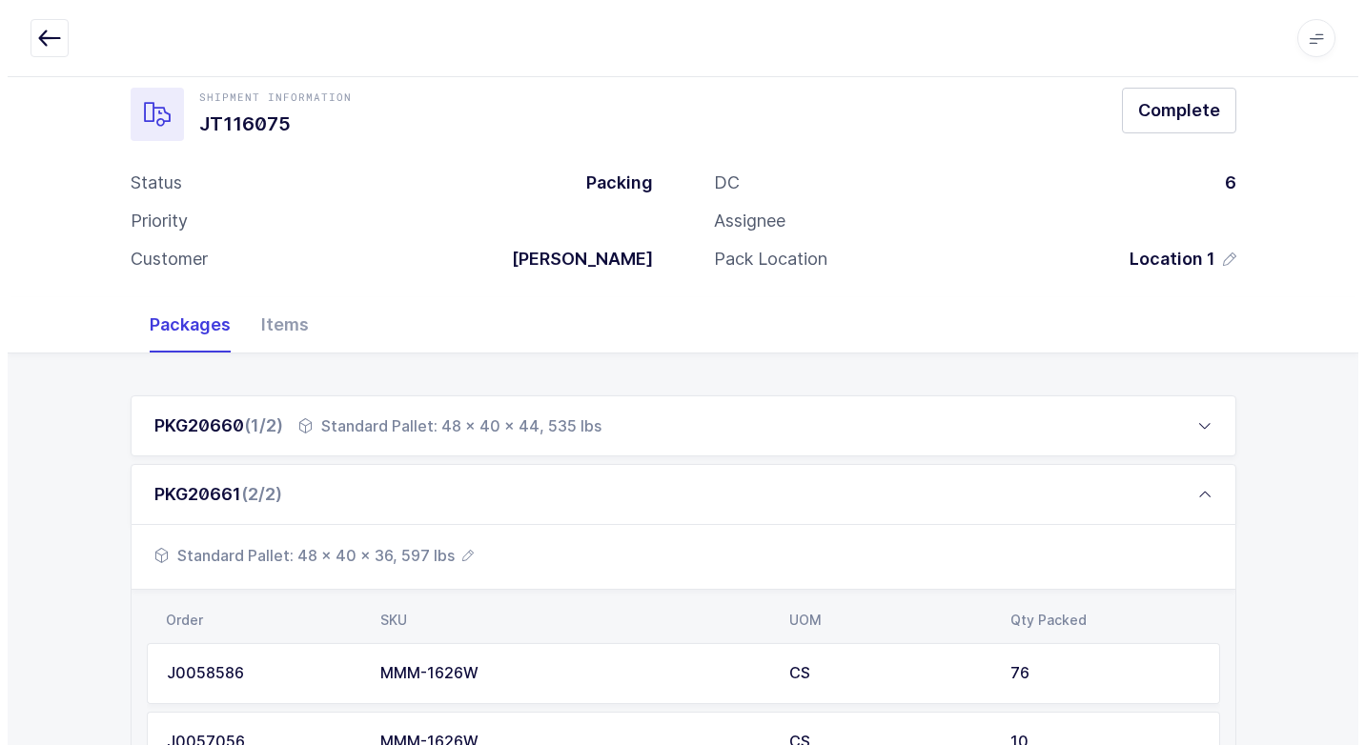
scroll to position [0, 0]
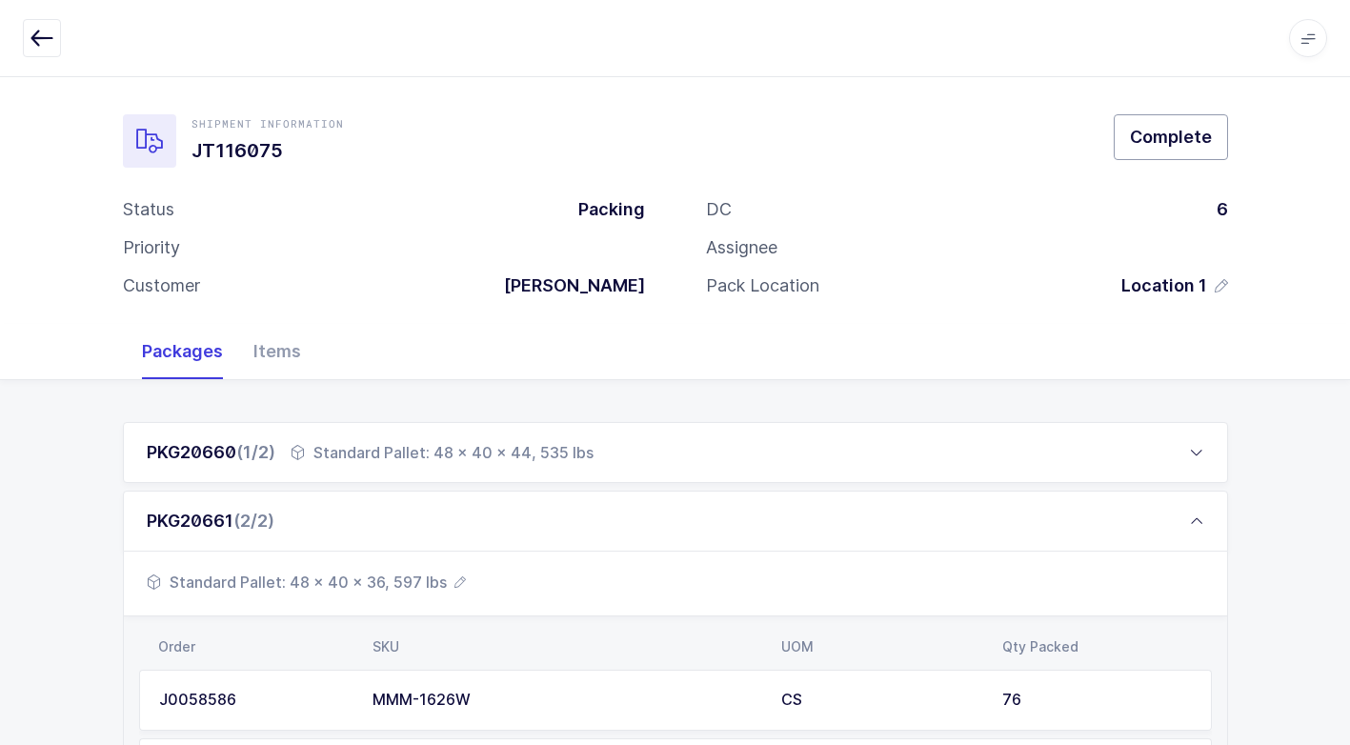
click at [1154, 146] on span "Complete" at bounding box center [1171, 137] width 82 height 24
